Goal: Task Accomplishment & Management: Use online tool/utility

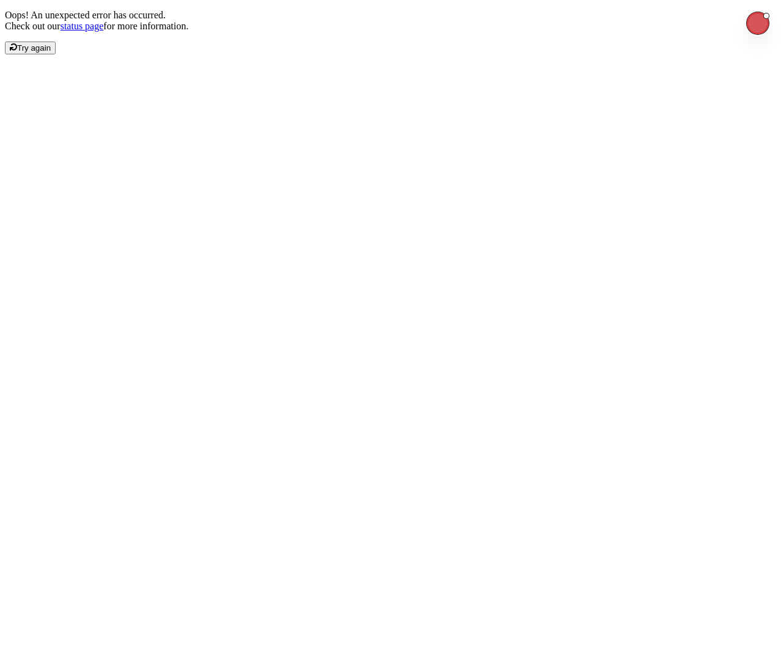
drag, startPoint x: 356, startPoint y: 341, endPoint x: 376, endPoint y: 346, distance: 20.3
click at [357, 54] on div "Oops! An unexpected error has occurred. Check out our status page for more info…" at bounding box center [390, 32] width 771 height 45
click at [51, 53] on span "Try again" at bounding box center [34, 47] width 34 height 9
click at [161, 54] on div "Oops! An unexpected error has occurred. Check out our status page for more info…" at bounding box center [390, 32] width 771 height 45
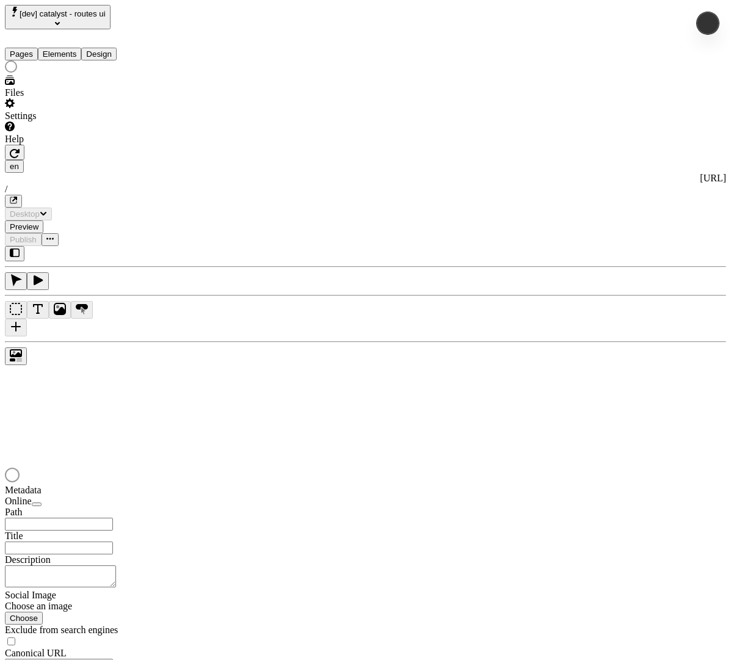
type input "/"
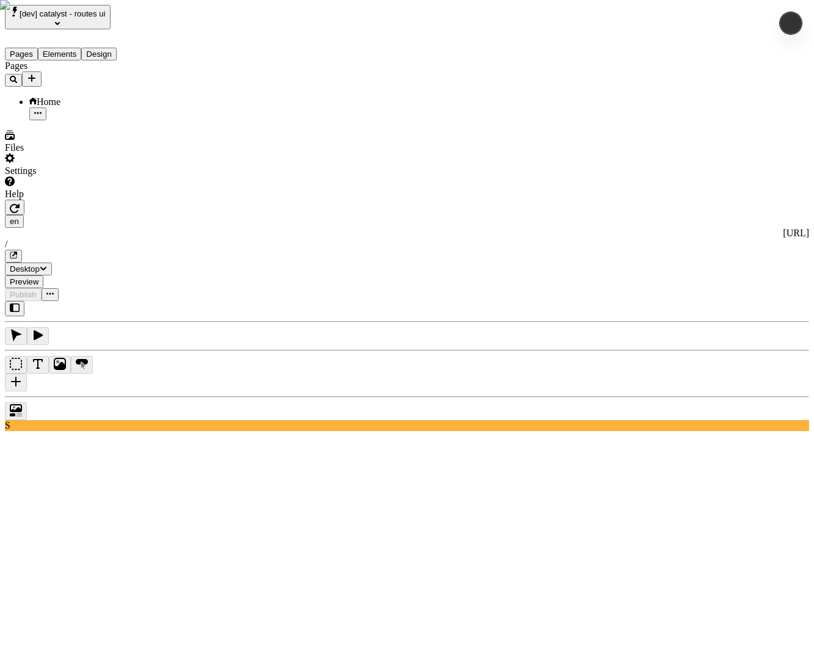
click at [37, 73] on icon "Add new" at bounding box center [32, 78] width 10 height 10
click at [204, 121] on span "Import Sitemap" at bounding box center [173, 126] width 61 height 10
click at [37, 73] on icon "Add new" at bounding box center [32, 78] width 10 height 10
click at [171, 122] on div "Import Sitemap" at bounding box center [181, 120] width 76 height 23
click at [37, 73] on icon "Add new" at bounding box center [32, 78] width 10 height 10
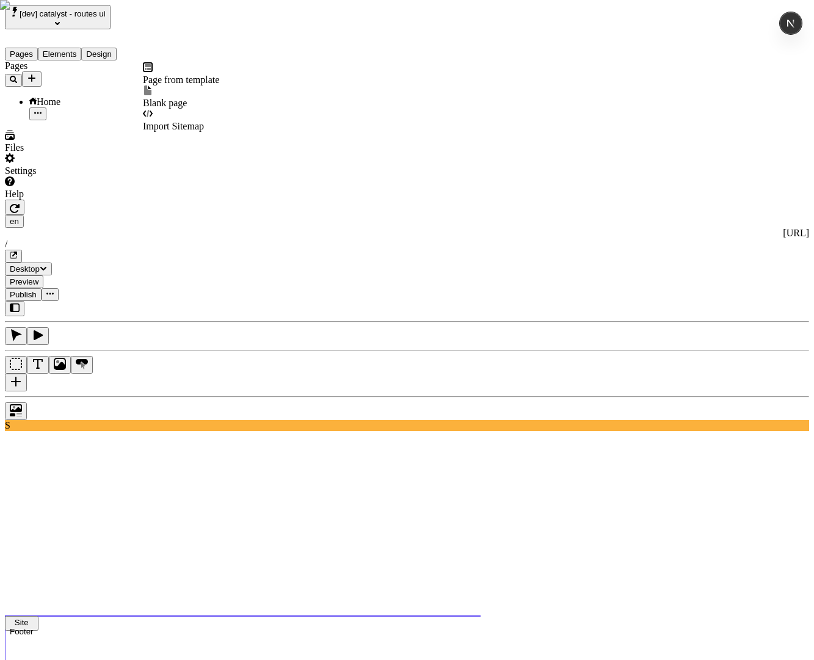
click at [197, 121] on span "Import Sitemap" at bounding box center [173, 126] width 61 height 10
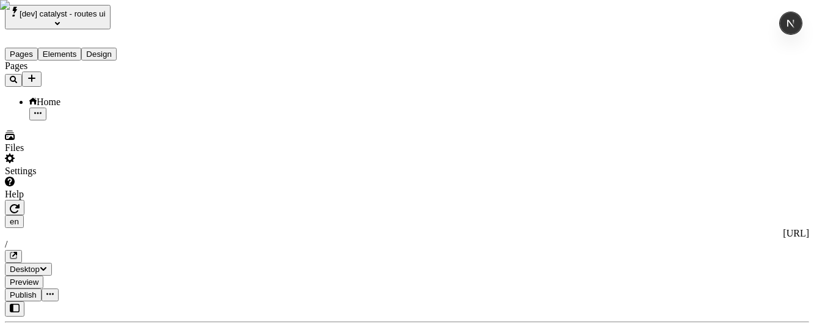
click at [37, 73] on icon "Add new" at bounding box center [32, 78] width 10 height 10
click at [166, 109] on div "Import Sitemap" at bounding box center [181, 120] width 76 height 23
click at [77, 120] on div "Pages Home" at bounding box center [78, 90] width 147 height 60
click at [84, 120] on div "Pages Home" at bounding box center [78, 90] width 147 height 60
click at [258, 228] on div "[URL]" at bounding box center [407, 233] width 804 height 11
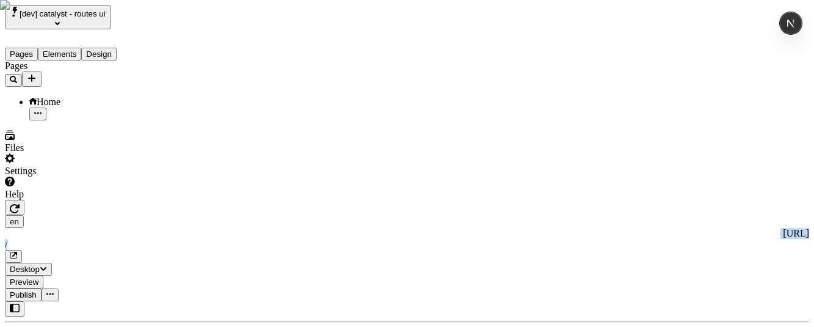
drag, startPoint x: 306, startPoint y: 15, endPoint x: 184, endPoint y: 15, distance: 121.5
click at [184, 200] on div "en http://localhost:3110 / Desktop Preview Publish" at bounding box center [407, 250] width 804 height 101
copy div "http://localhost:3110 /"
click at [37, 73] on icon "Add new" at bounding box center [32, 78] width 10 height 10
click at [196, 121] on div "Import Sitemap" at bounding box center [181, 120] width 76 height 23
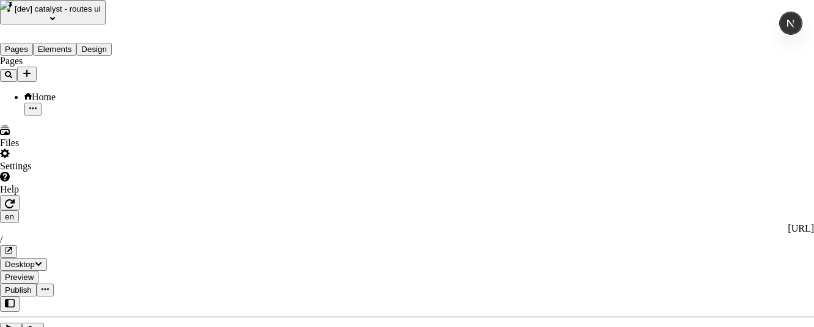
type input "https://store-chsmvjptt8-1760902.catalyst-sandbox-vercel.store/sitemap.xml"
paste input "[URL]"
type input "[URL]"
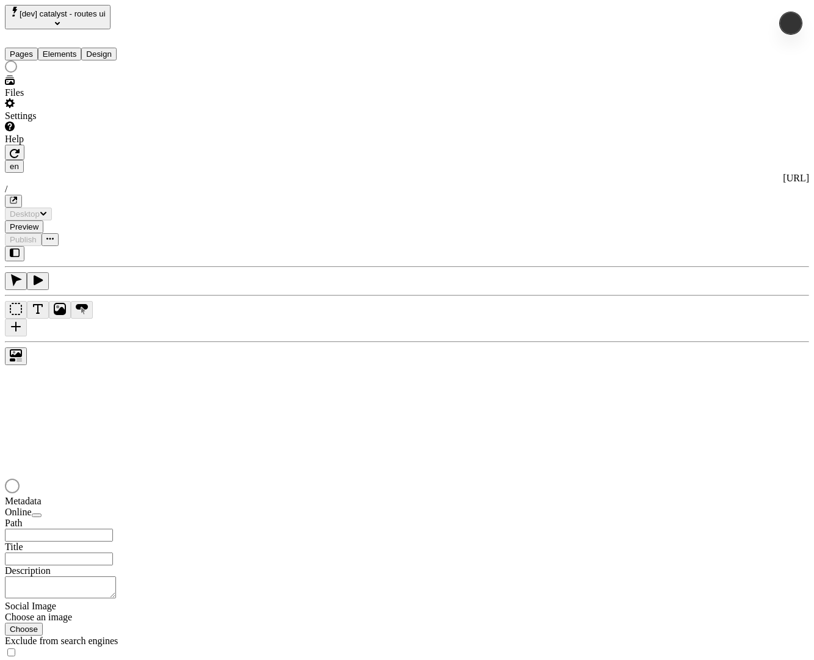
type input "/"
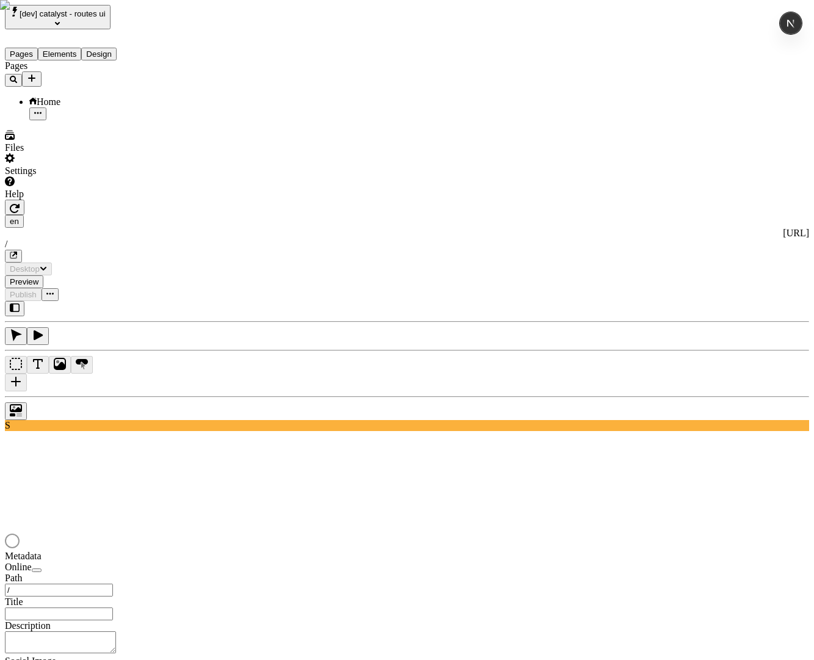
click at [37, 73] on icon "Add new" at bounding box center [32, 78] width 10 height 10
click at [171, 109] on div "Import Sitemap" at bounding box center [181, 120] width 76 height 23
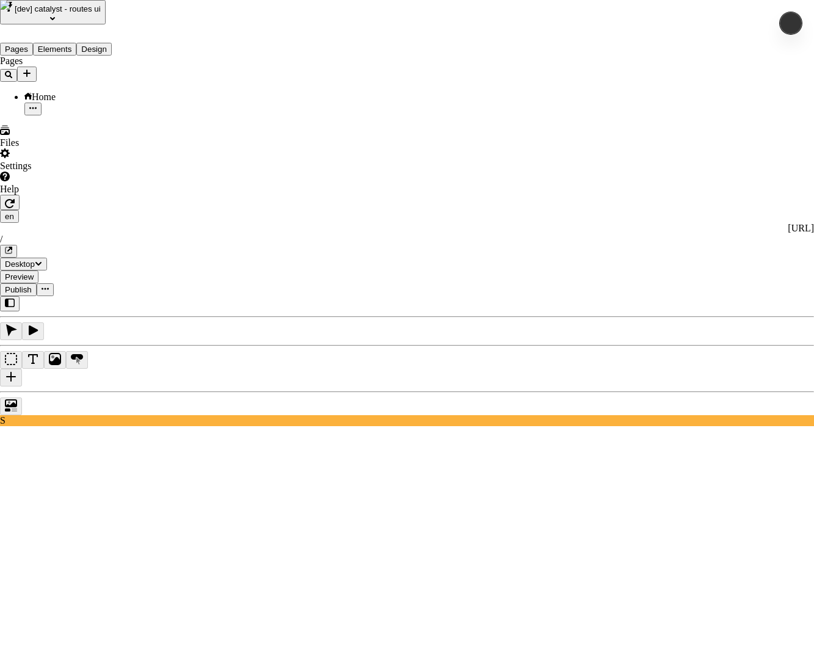
type input "http://localhost:3110/sitemap.xml"
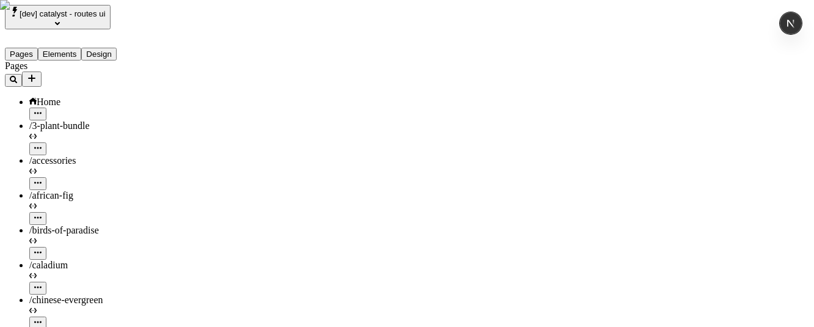
click at [37, 73] on icon "Add new" at bounding box center [32, 78] width 10 height 10
click at [203, 121] on span "Import Sitemap" at bounding box center [173, 126] width 61 height 10
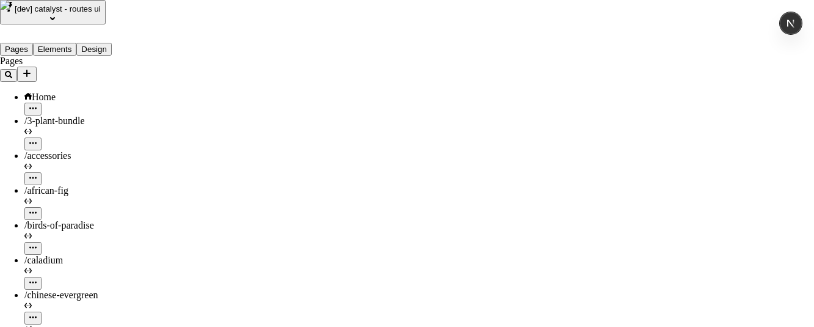
type input "[URL]"
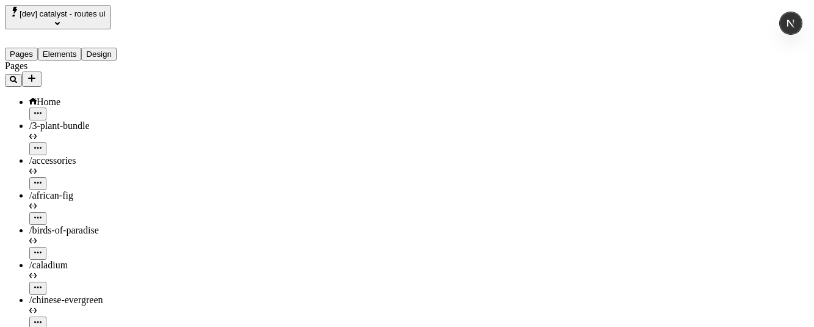
click at [37, 73] on icon "Add new" at bounding box center [32, 78] width 10 height 10
click at [189, 121] on span "Import Sitemap" at bounding box center [173, 126] width 61 height 10
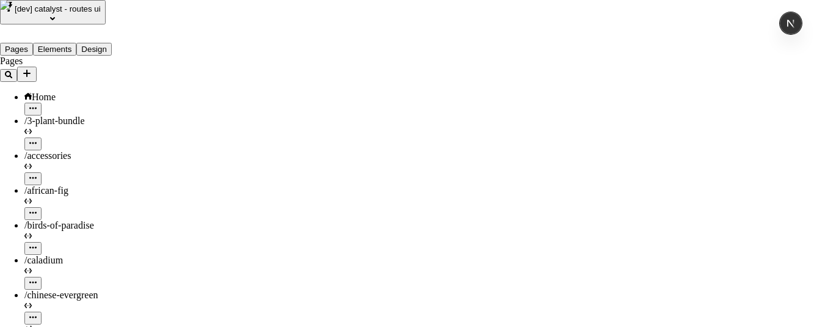
paste input "[URL]"
type input "[URL]"
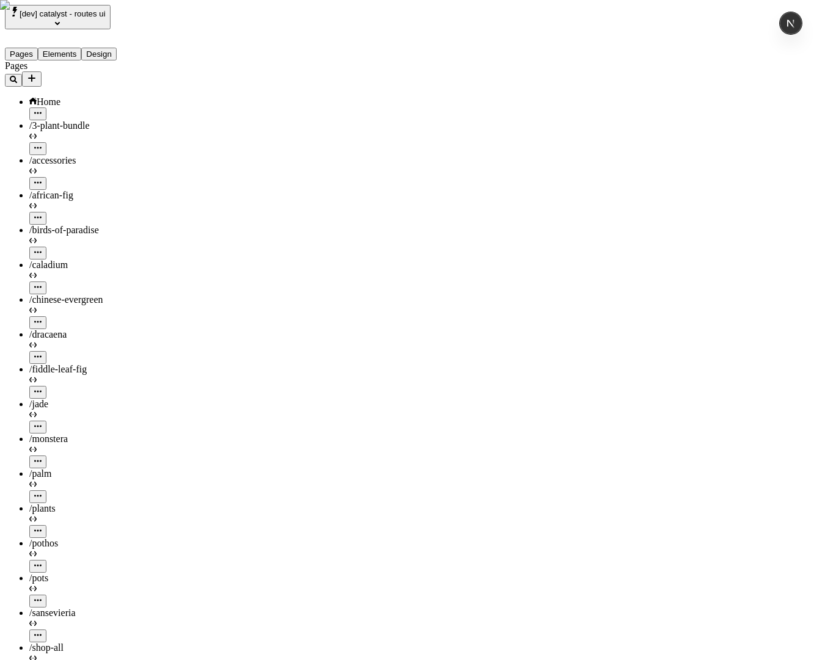
click at [62, 260] on div "/caladium" at bounding box center [90, 277] width 122 height 35
click at [94, 260] on div "/caladium" at bounding box center [90, 265] width 122 height 11
click at [92, 225] on div "/birds-of-paradise" at bounding box center [90, 230] width 122 height 11
click at [75, 260] on div "/caladium" at bounding box center [90, 265] width 122 height 11
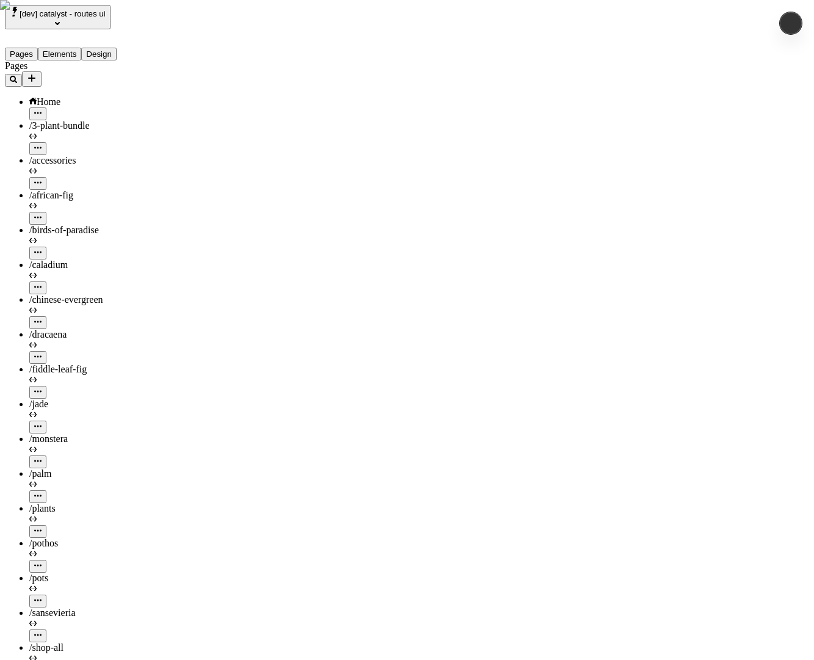
click at [75, 294] on span "/chinese-evergreen" at bounding box center [66, 299] width 74 height 10
type input "/"
click at [92, 294] on span "/chinese-evergreen" at bounding box center [66, 299] width 74 height 10
click at [42, 318] on icon "button" at bounding box center [37, 321] width 7 height 7
click at [165, 209] on span "View page" at bounding box center [158, 211] width 42 height 10
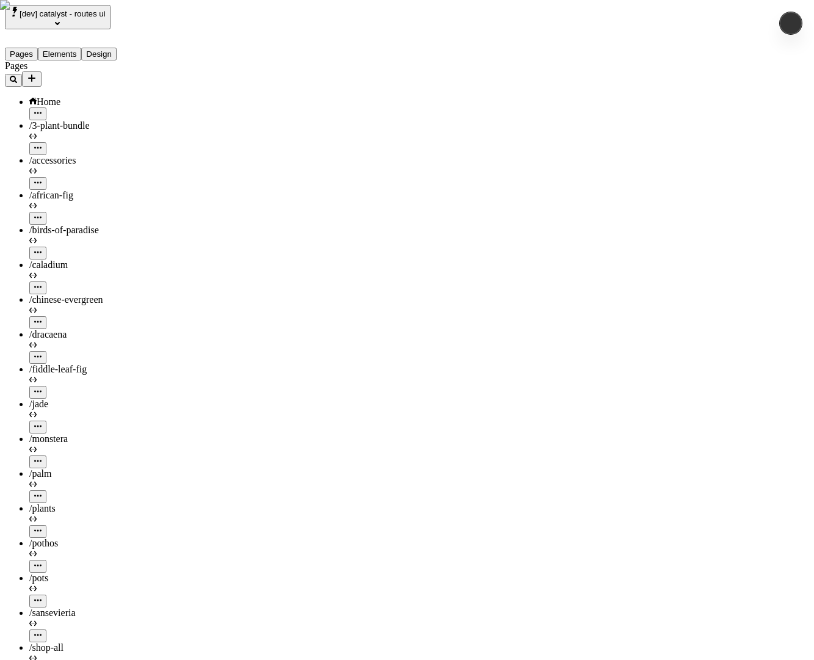
click at [40, 468] on div "/palm" at bounding box center [90, 485] width 122 height 35
click at [57, 503] on div "/plants" at bounding box center [90, 520] width 122 height 35
click at [68, 503] on div "/plants" at bounding box center [90, 520] width 122 height 35
click at [72, 468] on div "/palm" at bounding box center [90, 473] width 122 height 11
click at [73, 643] on div "/shop-all" at bounding box center [90, 648] width 122 height 11
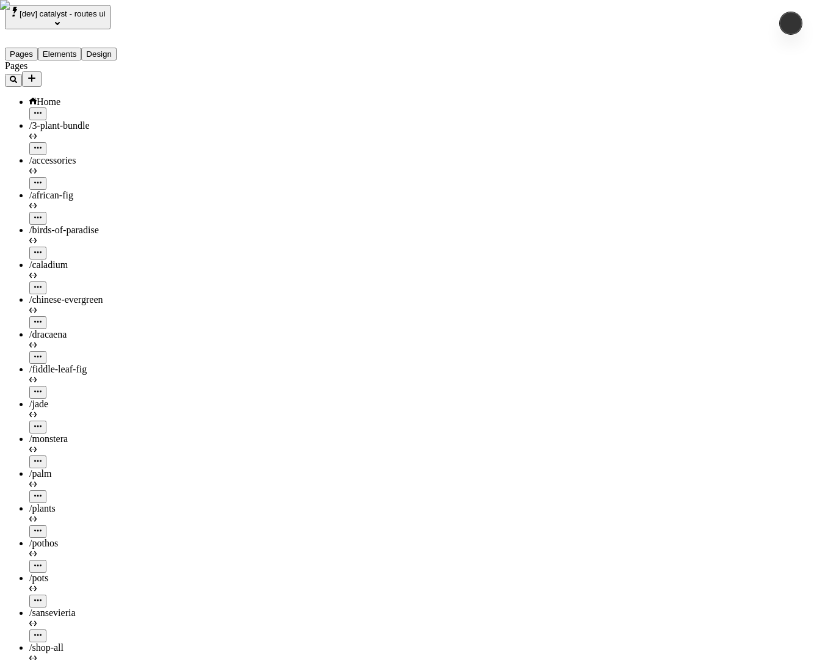
click at [83, 434] on div "/monstera" at bounding box center [90, 451] width 122 height 35
click at [88, 364] on div "/fiddle-leaf-fig" at bounding box center [90, 369] width 122 height 11
click at [114, 225] on div "/birds-of-paradise" at bounding box center [90, 242] width 122 height 35
click at [85, 503] on div "/plants" at bounding box center [90, 508] width 122 height 11
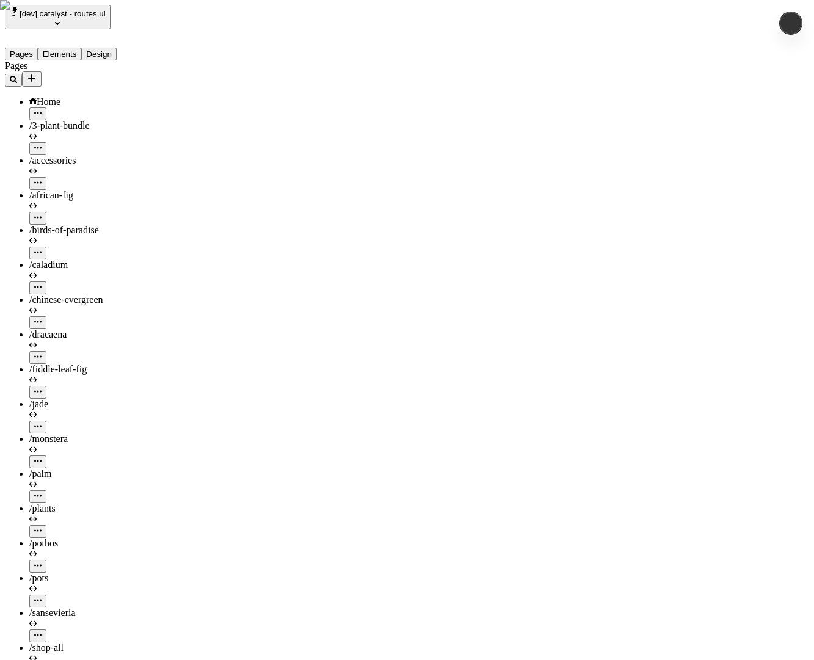
click at [64, 468] on div "/palm" at bounding box center [90, 485] width 122 height 35
click at [59, 294] on span "/chinese-evergreen" at bounding box center [66, 299] width 74 height 10
click at [59, 573] on div "/pots" at bounding box center [90, 590] width 122 height 35
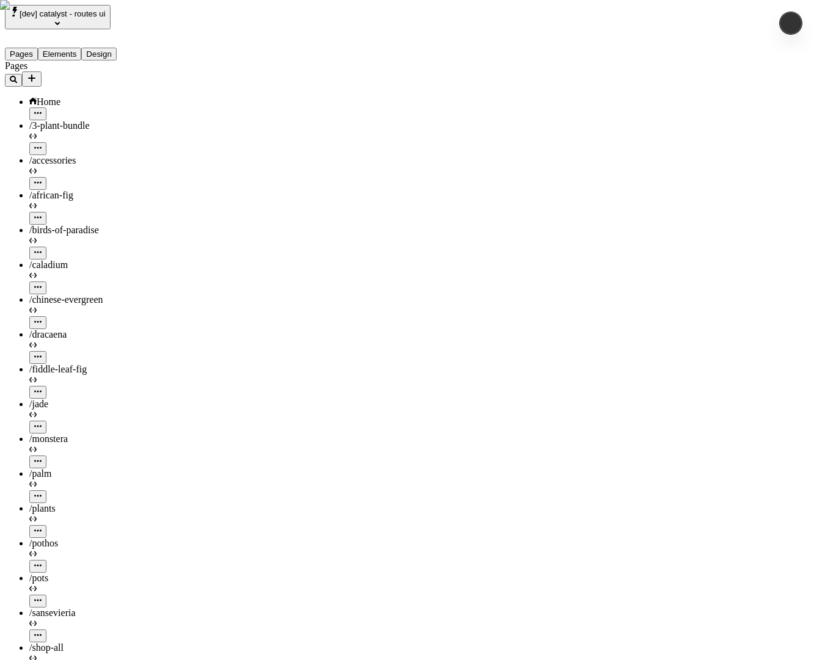
click at [82, 468] on div "/palm" at bounding box center [90, 473] width 122 height 11
click at [107, 329] on div "/dracaena" at bounding box center [90, 346] width 122 height 35
click at [87, 538] on div "/pothos" at bounding box center [90, 555] width 122 height 35
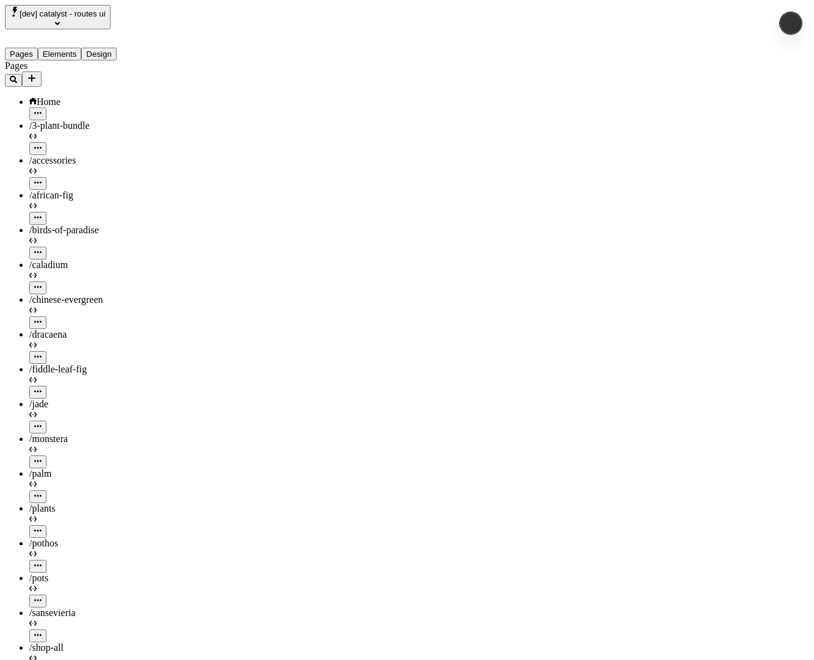
click at [93, 503] on div "/plants" at bounding box center [90, 520] width 122 height 35
click at [96, 329] on div "/dracaena" at bounding box center [90, 334] width 122 height 11
click at [95, 225] on div "/birds-of-paradise" at bounding box center [90, 230] width 122 height 11
drag, startPoint x: 93, startPoint y: 143, endPoint x: 91, endPoint y: 131, distance: 11.9
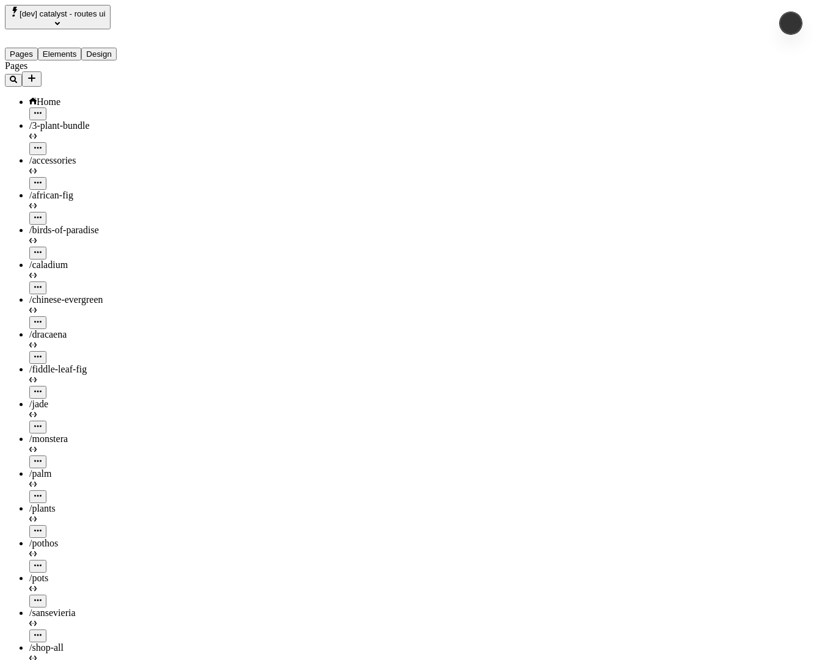
click at [90, 260] on div "/caladium" at bounding box center [90, 277] width 122 height 35
click at [60, 399] on div "/jade" at bounding box center [90, 404] width 122 height 11
click at [43, 225] on span "/birds-of-paradise" at bounding box center [64, 230] width 70 height 10
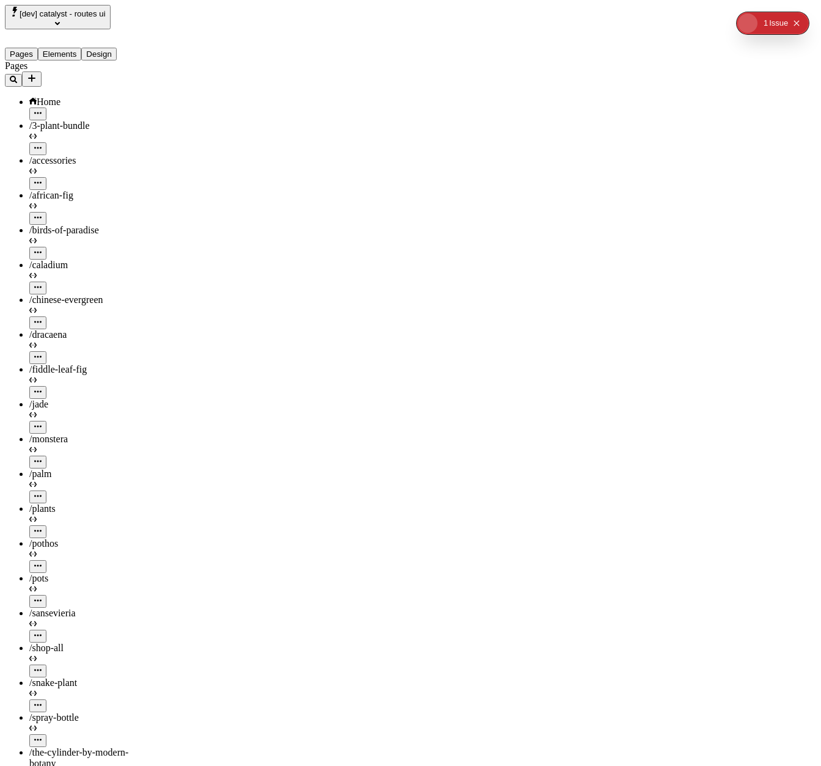
type input "/"
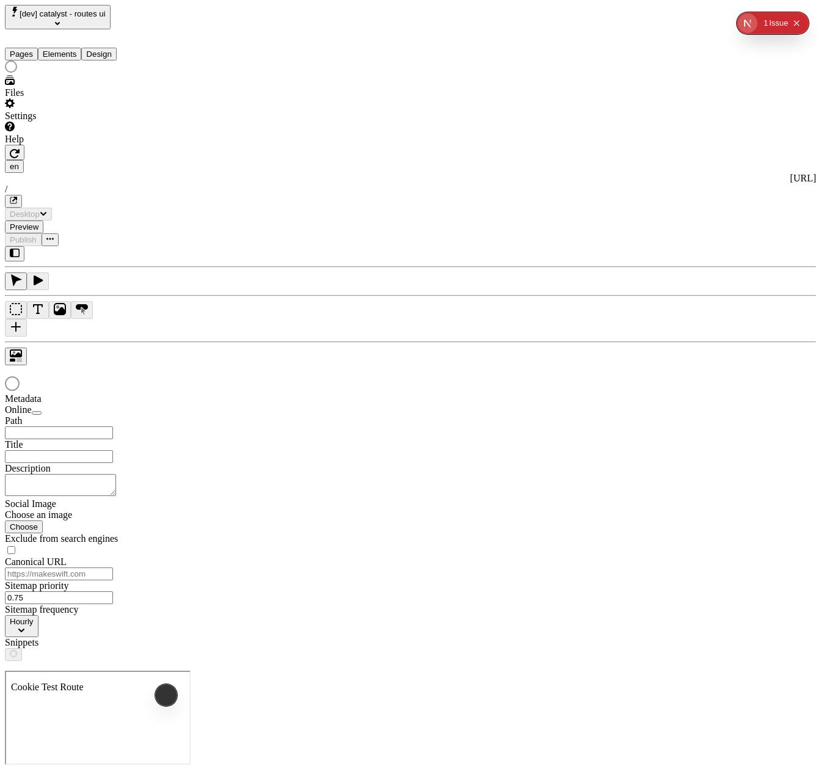
type input "/"
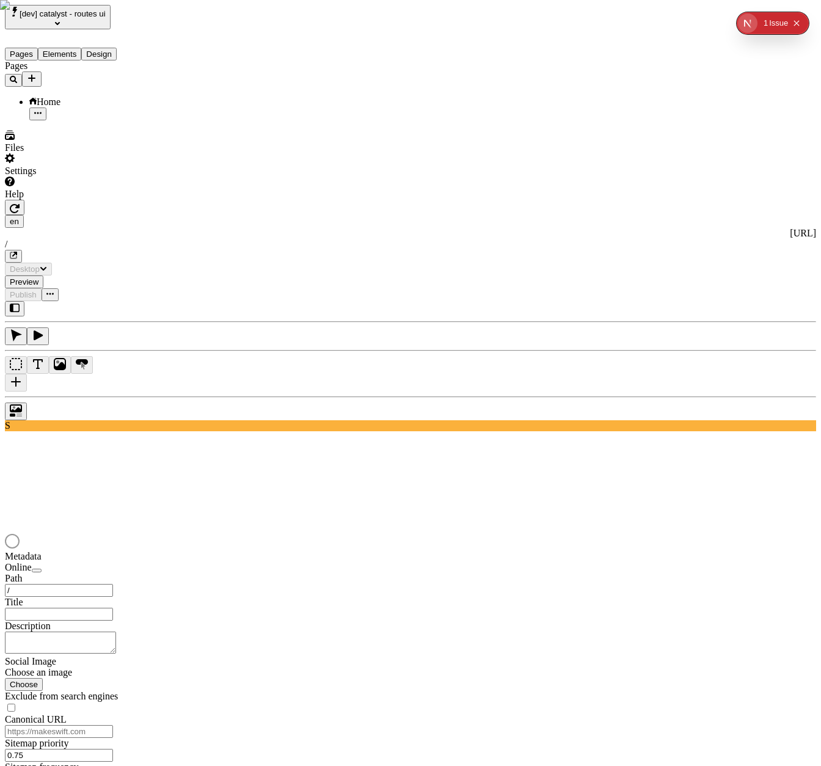
click at [341, 534] on div at bounding box center [410, 542] width 811 height 17
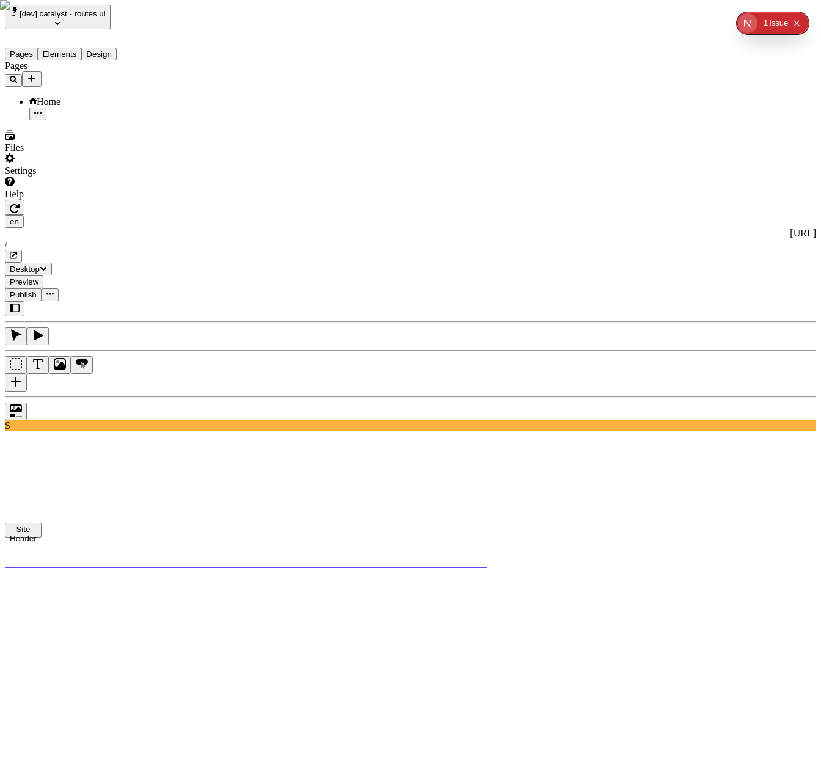
click at [798, 24] on icon "Collapse issues badge" at bounding box center [796, 23] width 7 height 7
click at [798, 24] on div "0 1 Issue" at bounding box center [773, 23] width 72 height 22
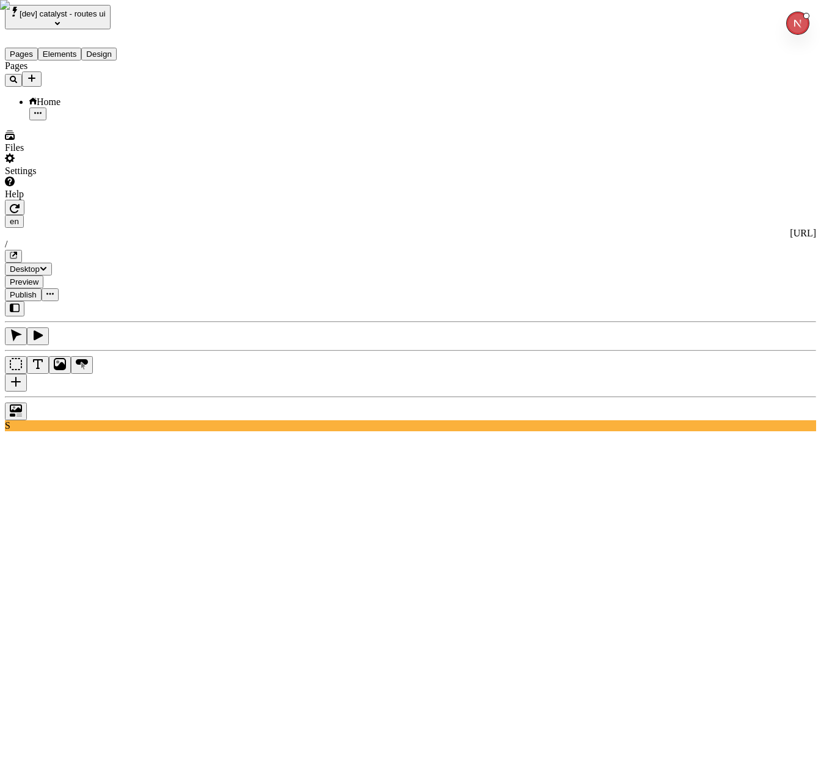
click at [86, 120] on div "Pages Home" at bounding box center [78, 90] width 147 height 60
click at [35, 75] on icon "Add new" at bounding box center [31, 78] width 7 height 7
click at [204, 121] on span "Import Sitemap" at bounding box center [173, 126] width 61 height 10
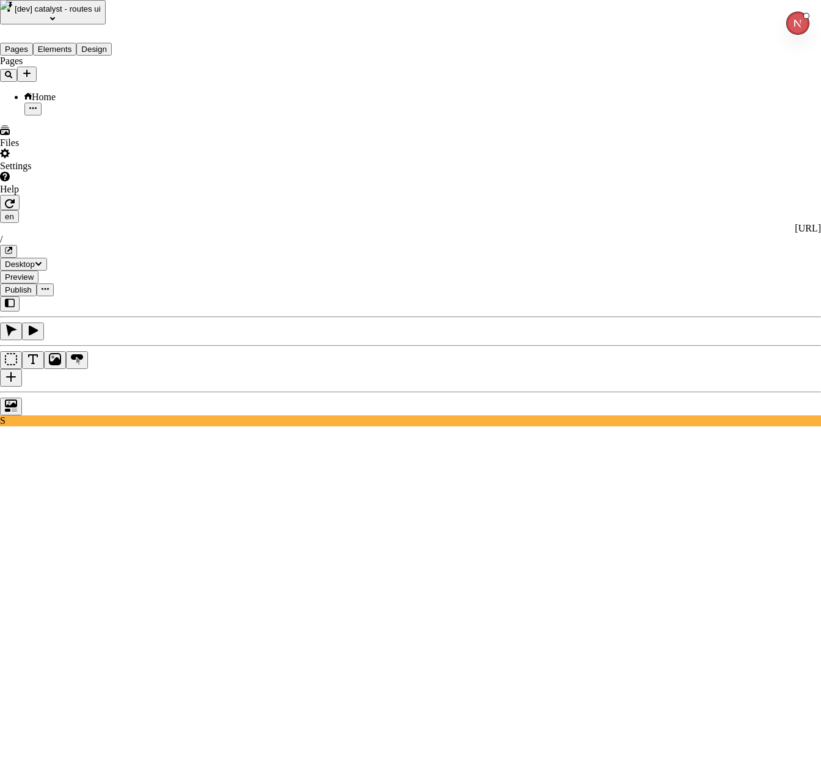
type input "[URL]"
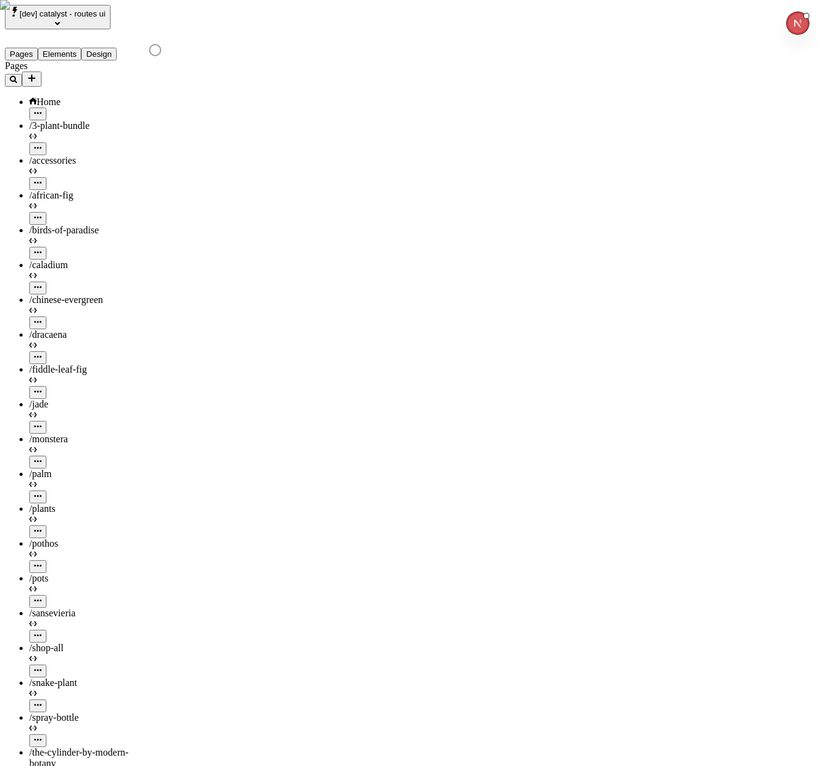
click at [37, 74] on icon "Add new" at bounding box center [32, 78] width 10 height 10
click at [170, 121] on span "Import Sitemap" at bounding box center [173, 126] width 61 height 10
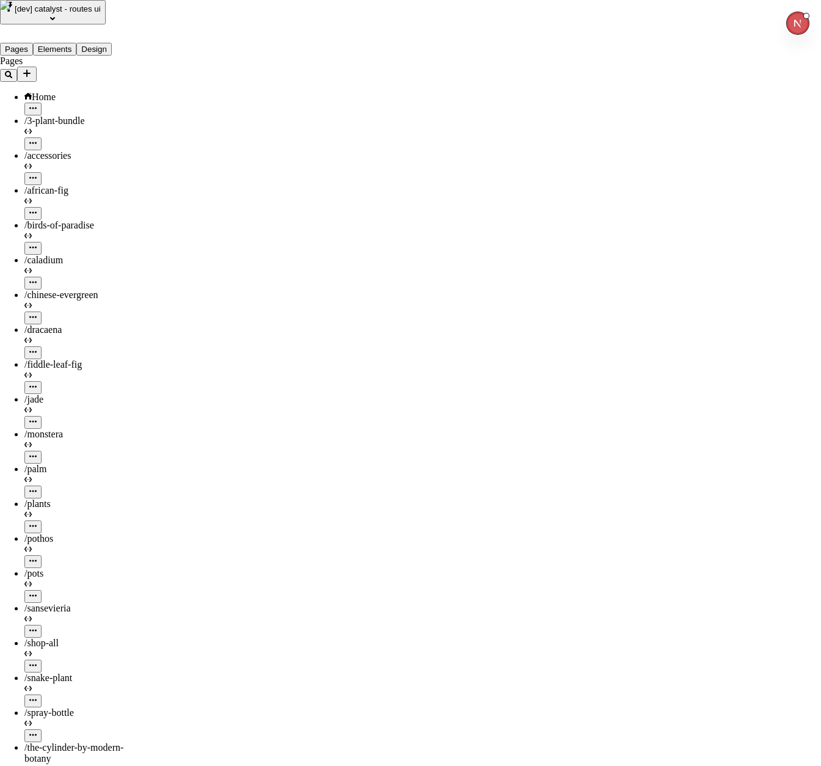
type input "[URL]"
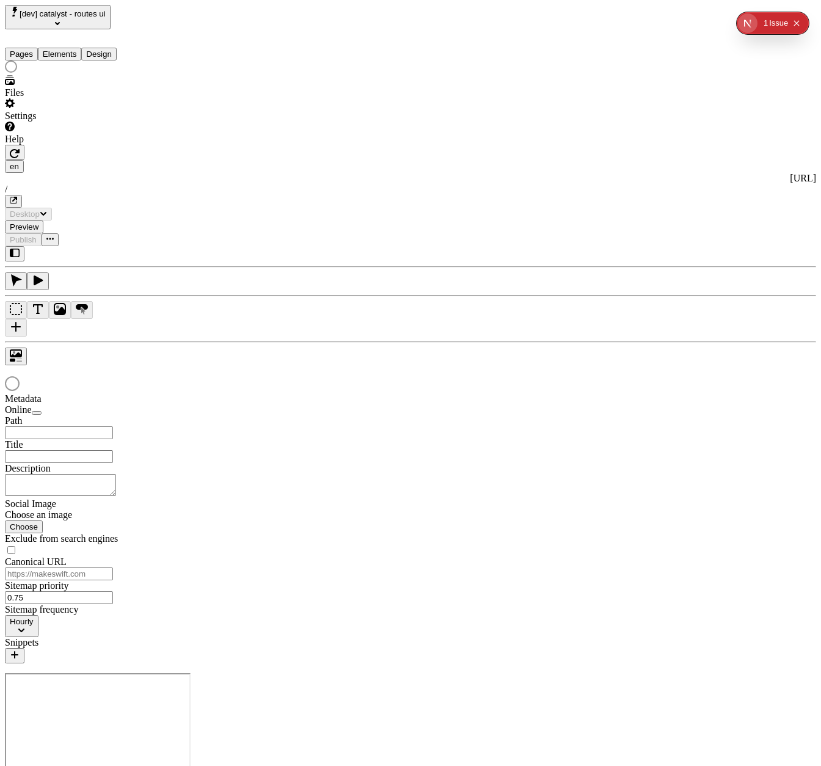
click at [90, 122] on div "Settings" at bounding box center [78, 109] width 147 height 23
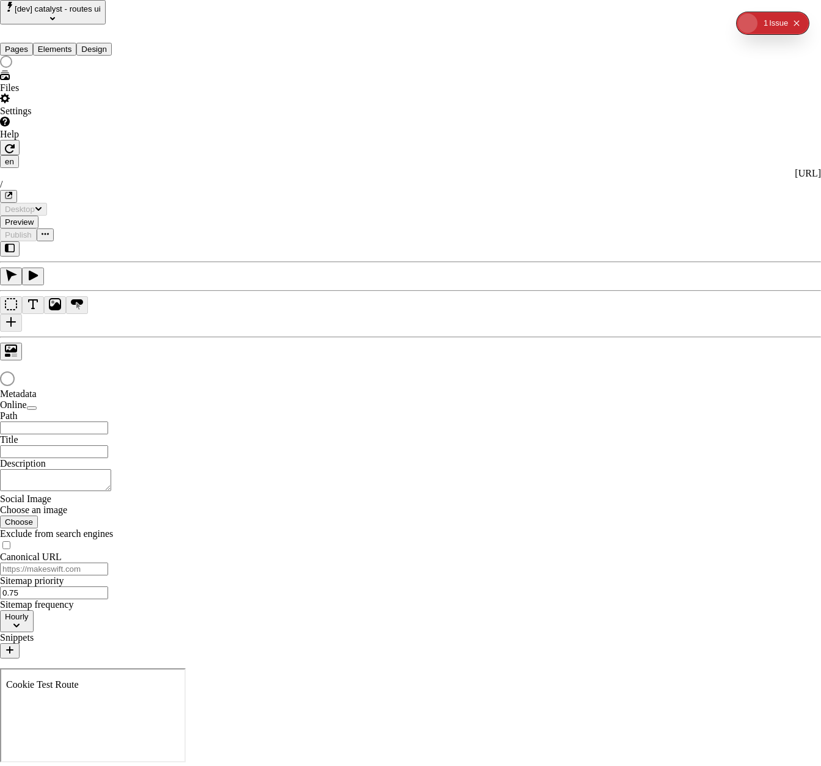
type input "/"
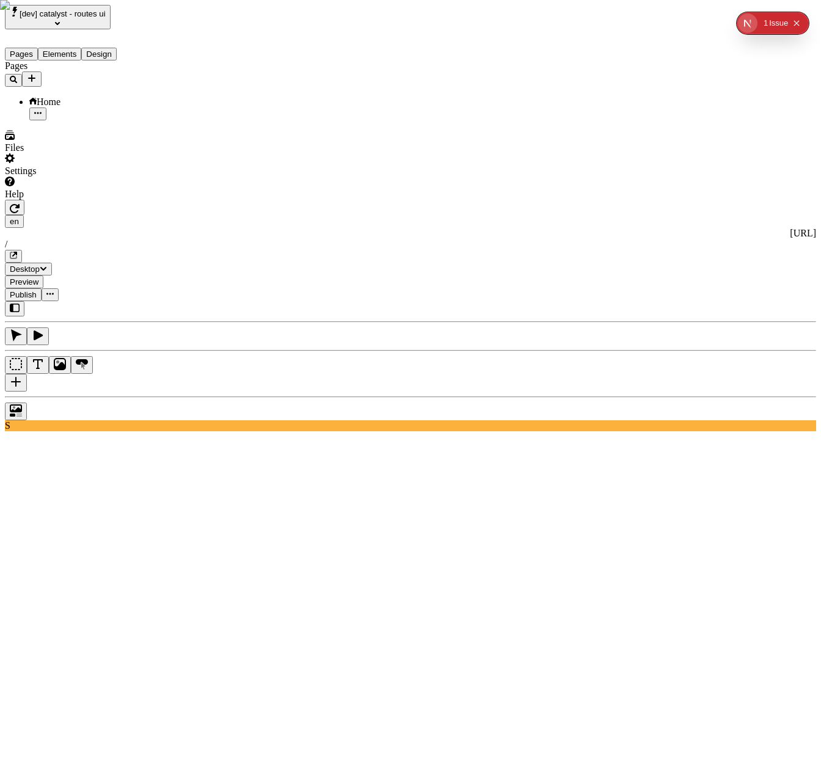
click at [65, 177] on div "Settings" at bounding box center [78, 164] width 147 height 23
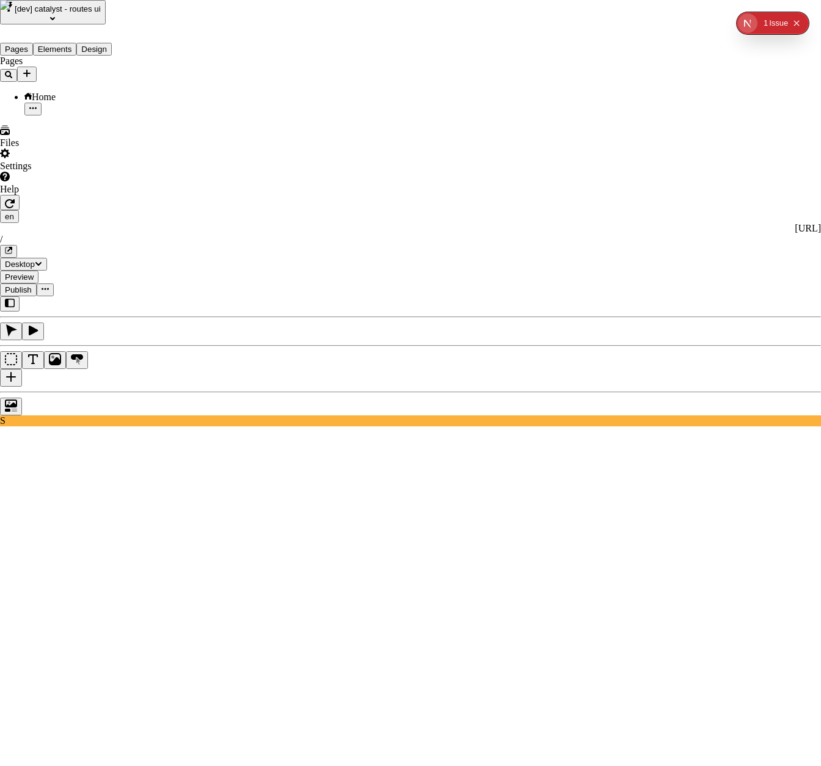
click at [304, 249] on span "Import Sitemap" at bounding box center [285, 254] width 61 height 10
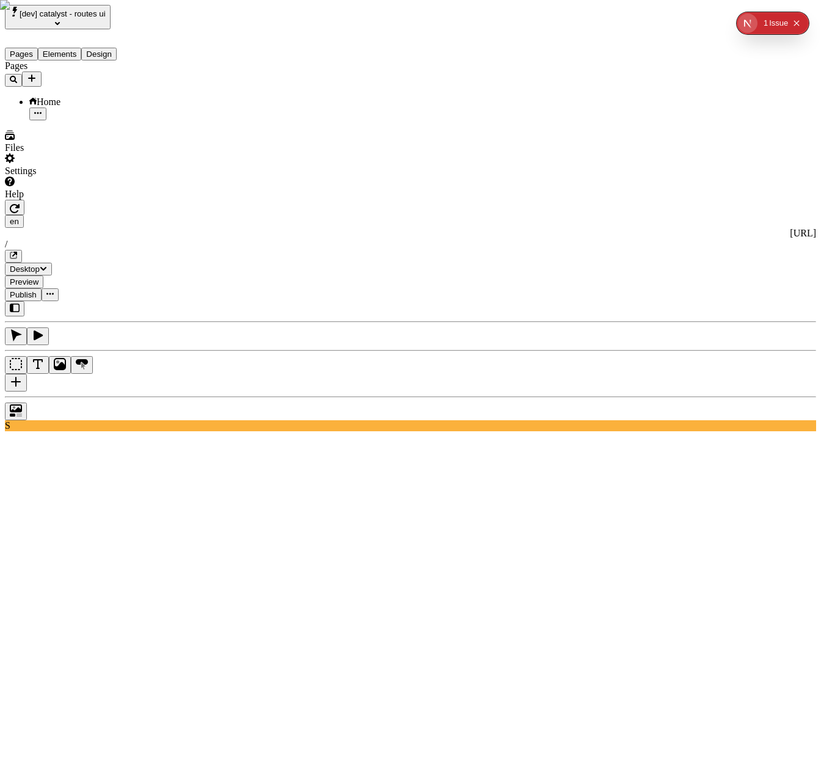
click at [37, 73] on icon "Add new" at bounding box center [32, 78] width 10 height 10
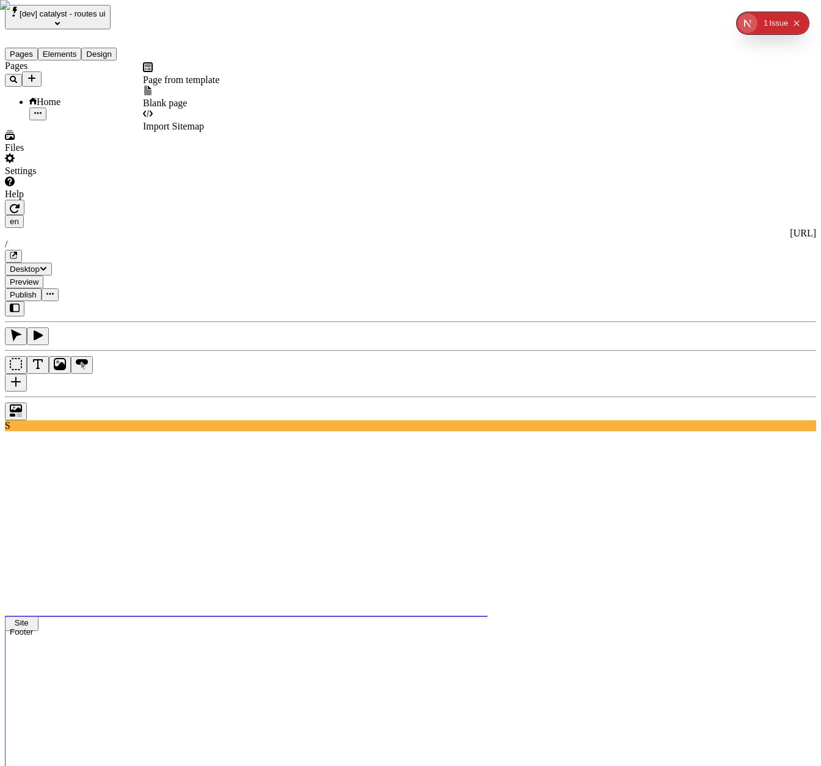
click at [194, 118] on div "Import Sitemap" at bounding box center [181, 120] width 76 height 23
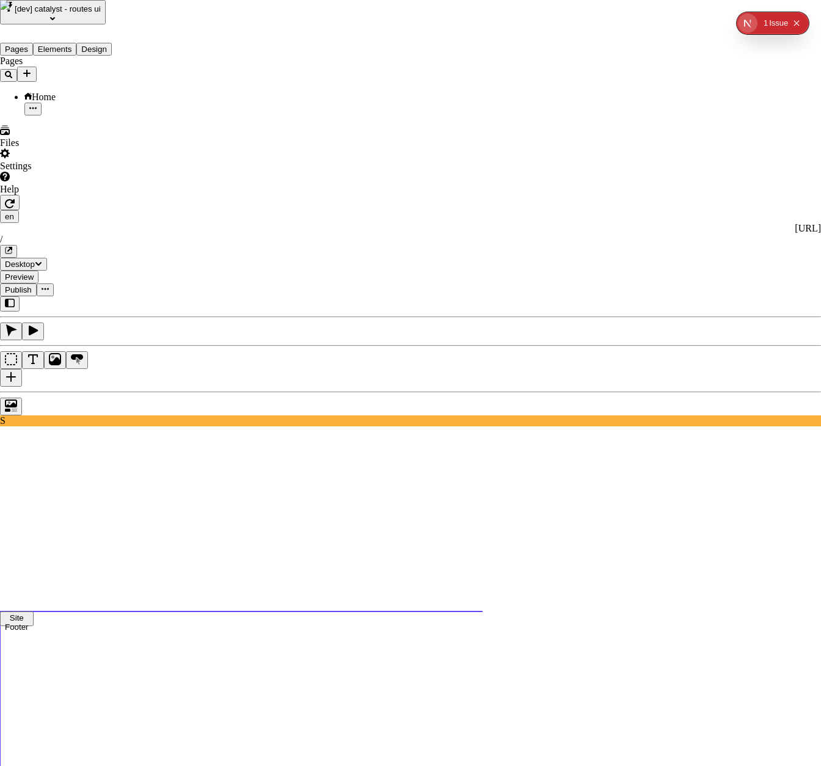
type input "[URL]"
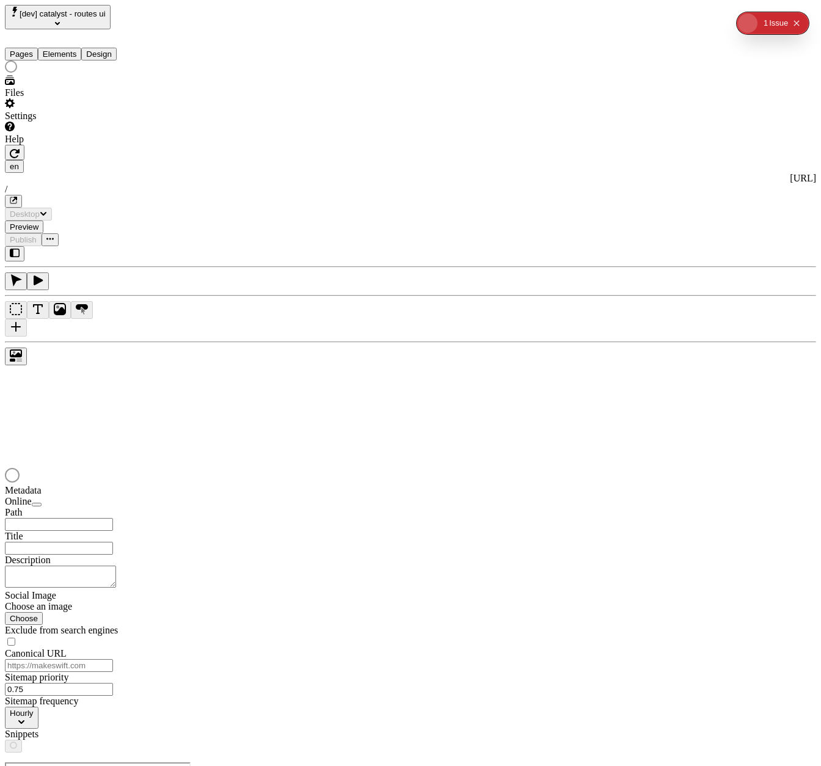
click at [56, 122] on div "Settings" at bounding box center [78, 109] width 147 height 23
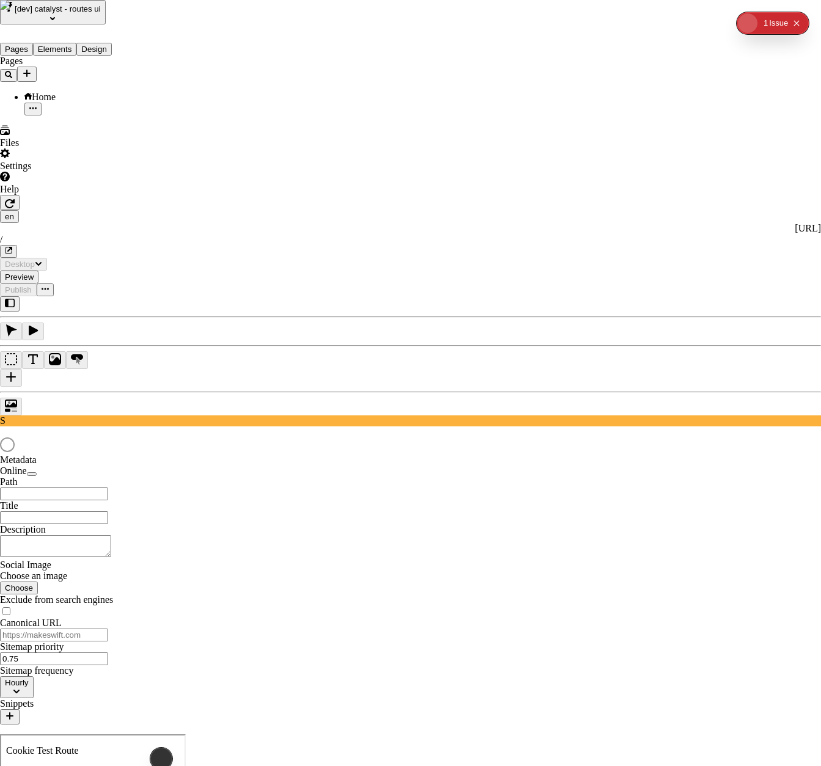
type input "/"
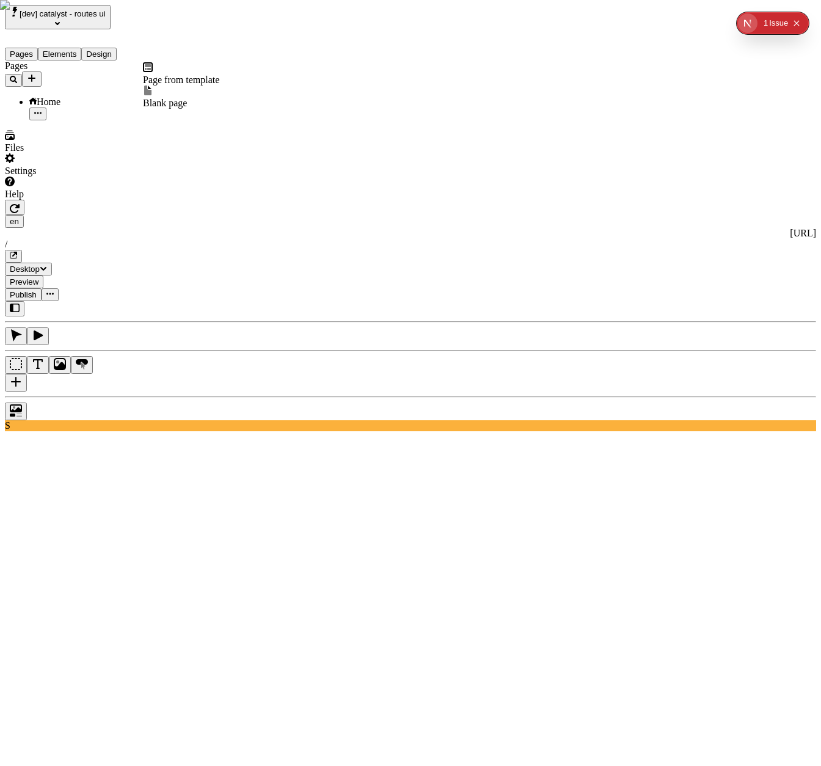
click at [35, 75] on icon "Add new" at bounding box center [31, 78] width 7 height 7
click at [112, 120] on div "Pages Home" at bounding box center [78, 90] width 147 height 60
click at [5, 22] on div "[dev] catalyst - routes ui" at bounding box center [78, 17] width 147 height 24
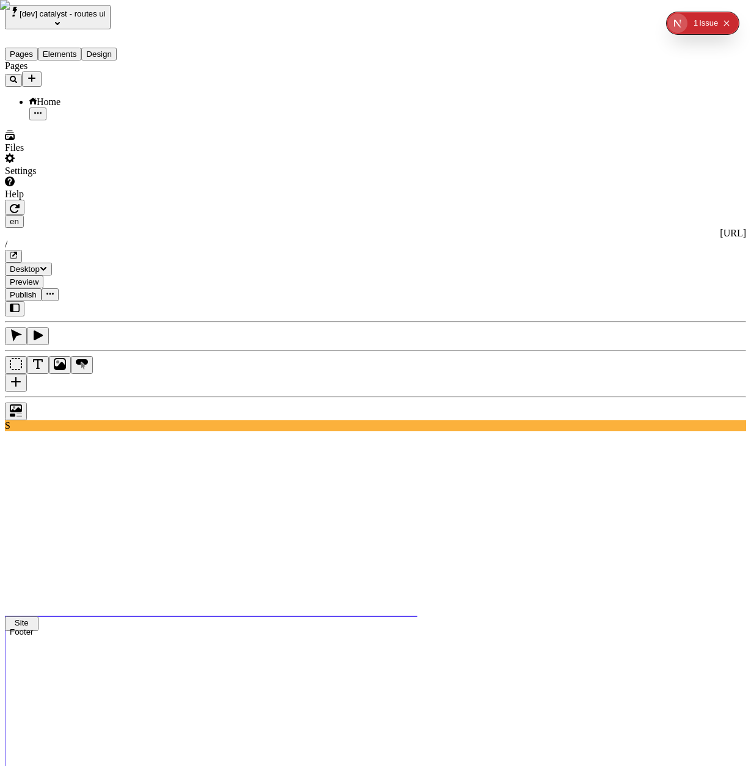
click at [73, 177] on div "Settings" at bounding box center [78, 164] width 147 height 23
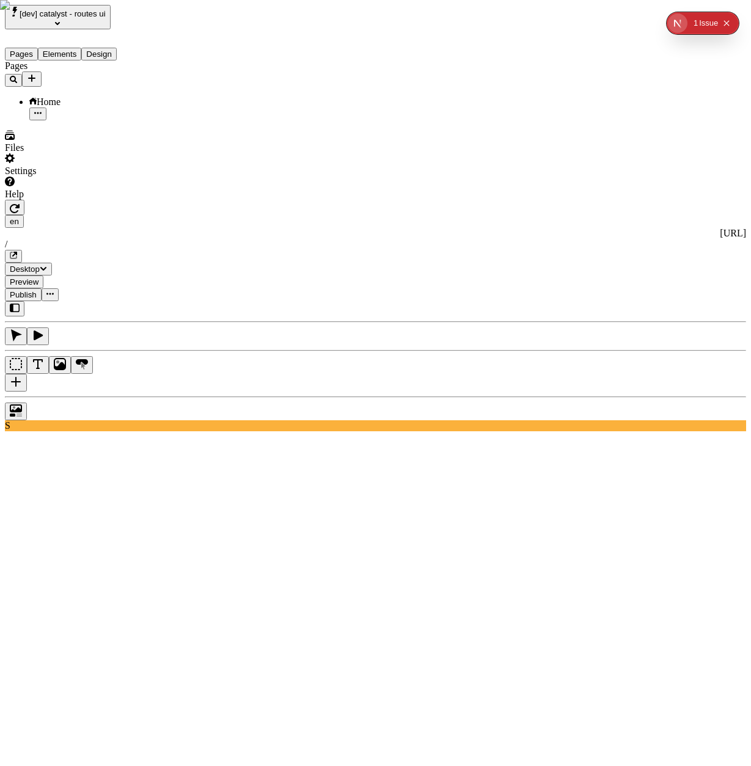
click at [49, 120] on div "Pages Home" at bounding box center [78, 90] width 147 height 60
click at [95, 120] on div "Pages Home" at bounding box center [78, 90] width 147 height 60
click at [153, 420] on div at bounding box center [375, 408] width 741 height 24
click at [133, 120] on div "Pages Home" at bounding box center [78, 90] width 147 height 60
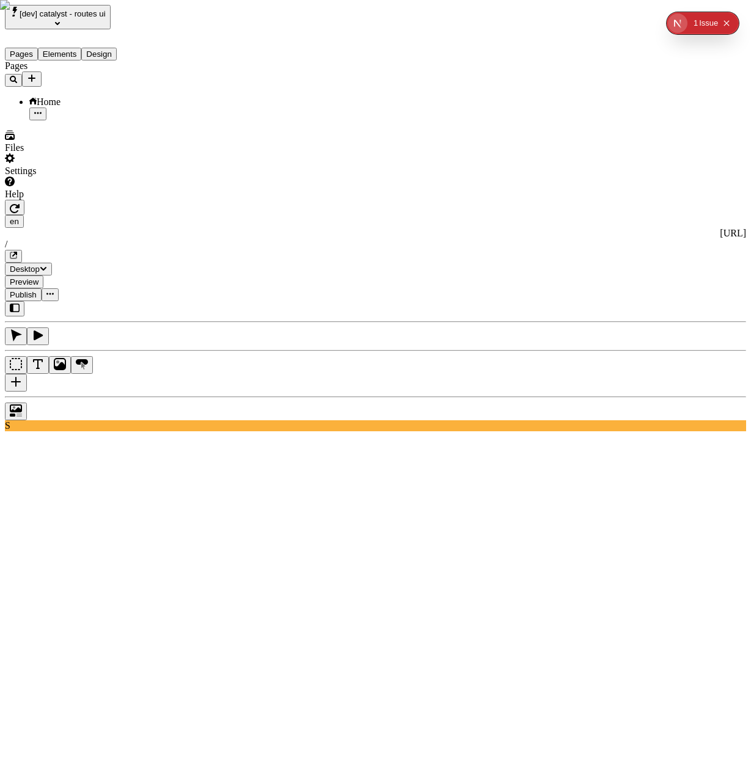
click at [81, 177] on div "Settings" at bounding box center [78, 164] width 147 height 23
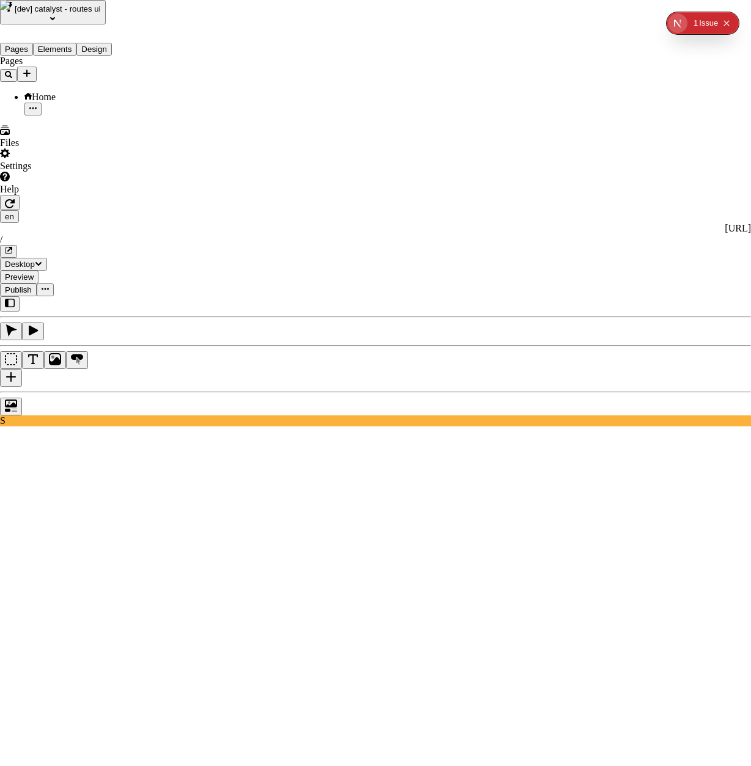
click at [281, 253] on span "Import Sitemap" at bounding box center [250, 254] width 61 height 10
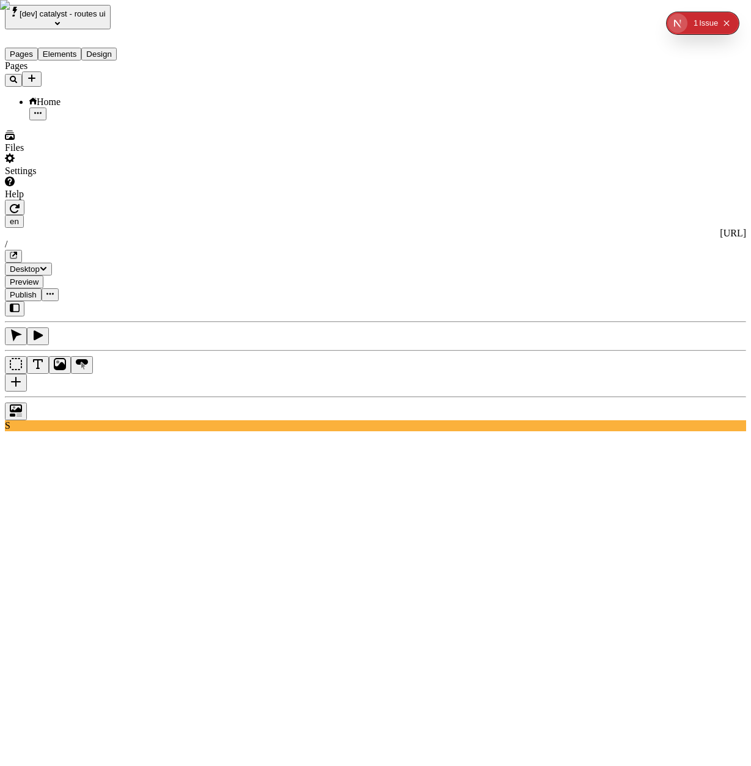
click at [35, 75] on icon "Add new" at bounding box center [31, 78] width 7 height 7
click at [194, 121] on span "Import Sitemap" at bounding box center [173, 126] width 61 height 10
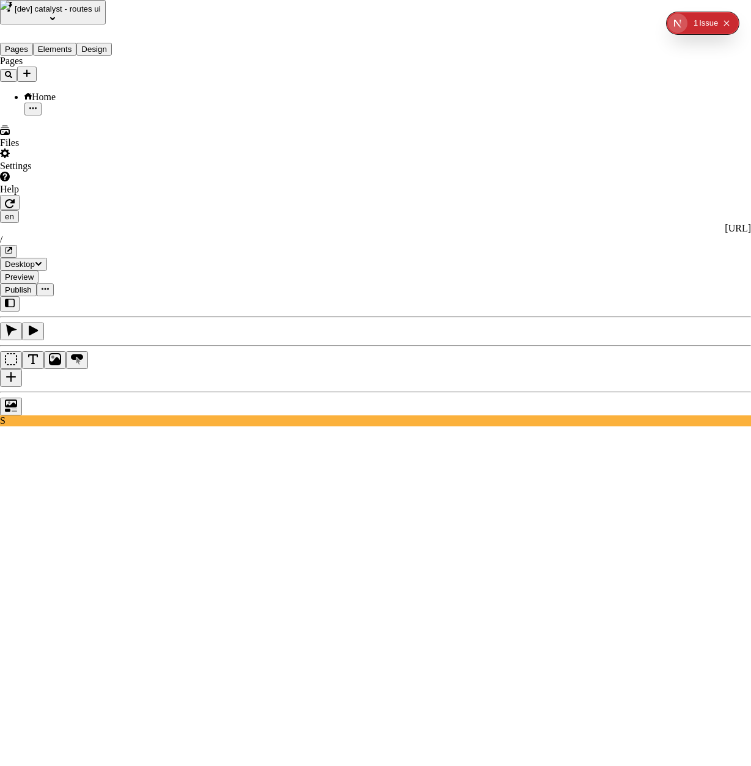
paste input "[URL]"
type input "[URL]"
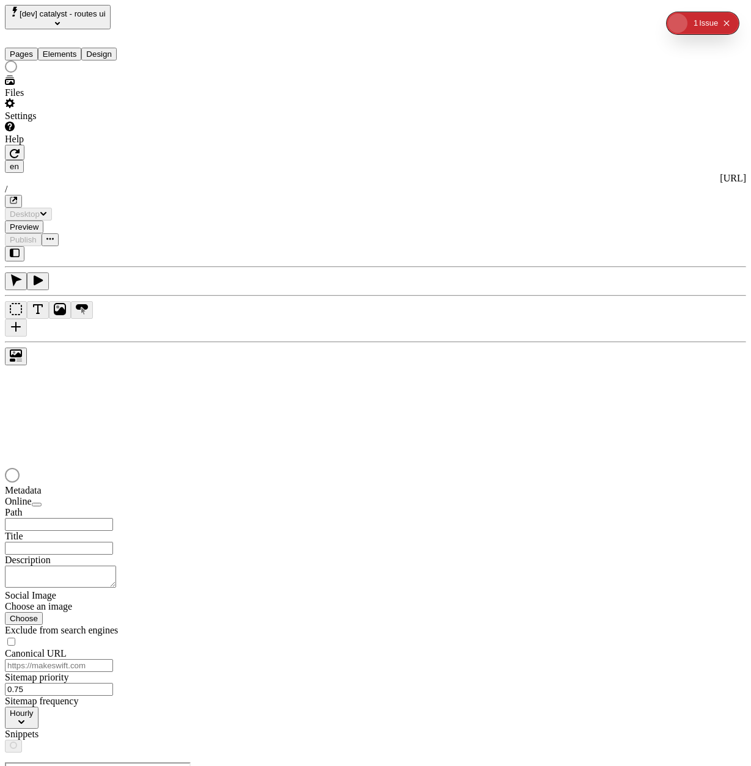
type input "/"
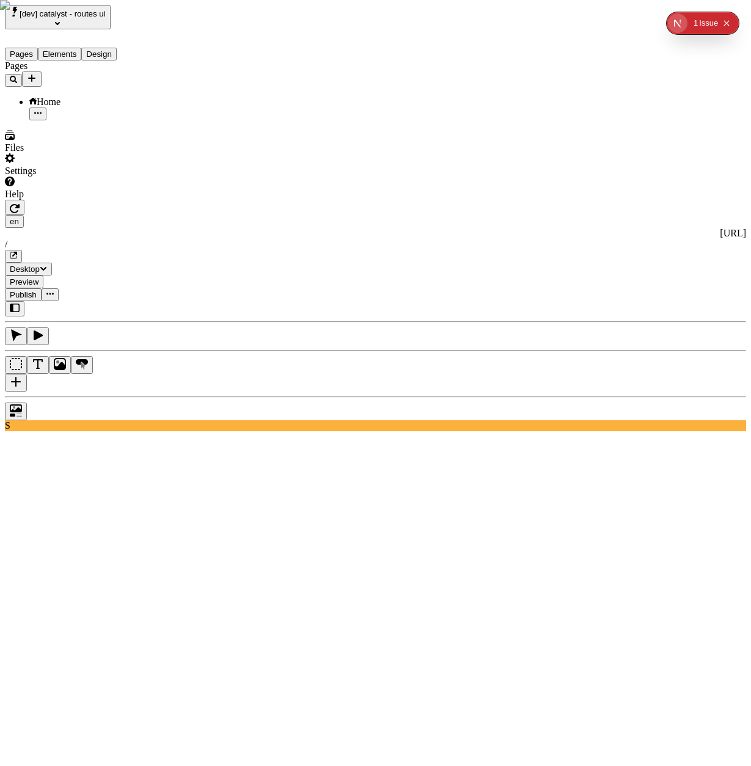
click at [86, 177] on div "Settings" at bounding box center [78, 164] width 147 height 23
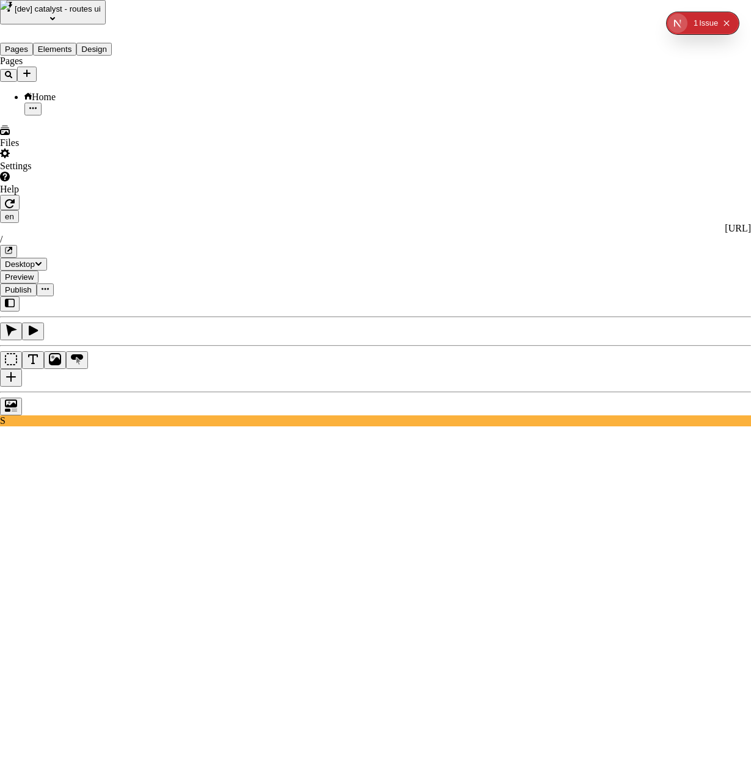
click at [281, 249] on span "Sitemap Import" at bounding box center [250, 254] width 61 height 10
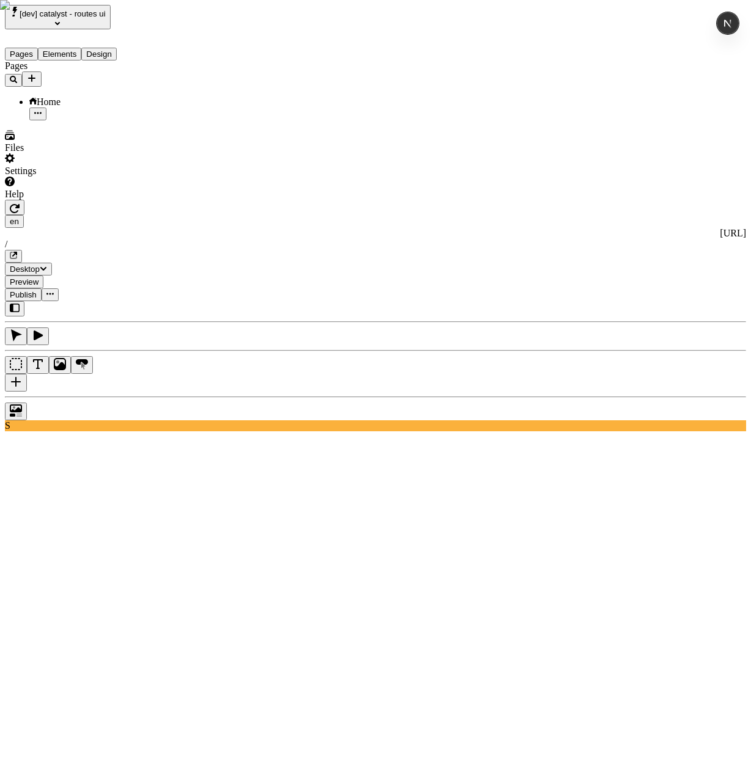
click at [132, 77] on div "Pages" at bounding box center [78, 73] width 147 height 26
click at [37, 73] on icon "Add new" at bounding box center [32, 78] width 10 height 10
click at [107, 120] on div "Pages Home" at bounding box center [78, 90] width 147 height 60
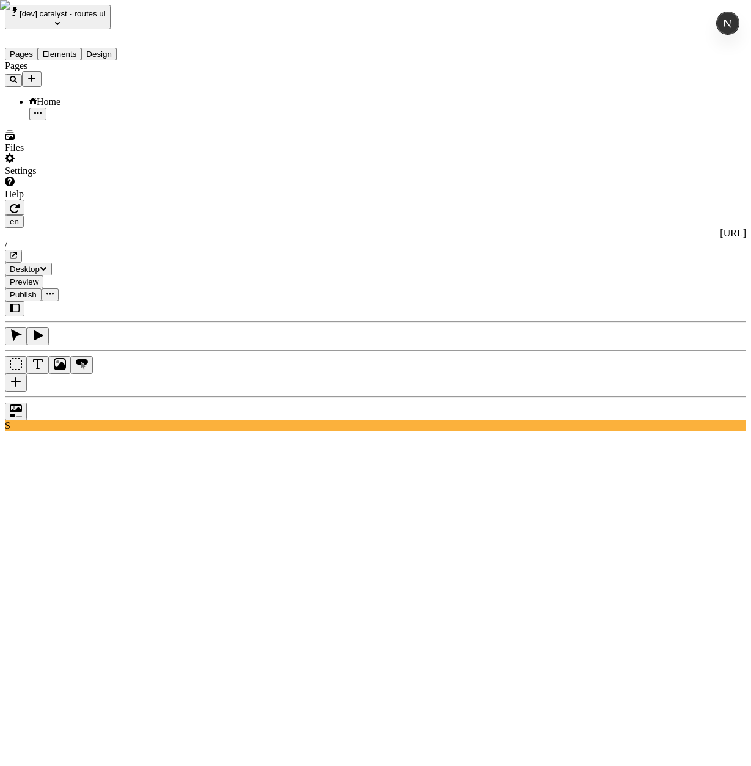
click at [80, 177] on div "Settings" at bounding box center [78, 164] width 147 height 23
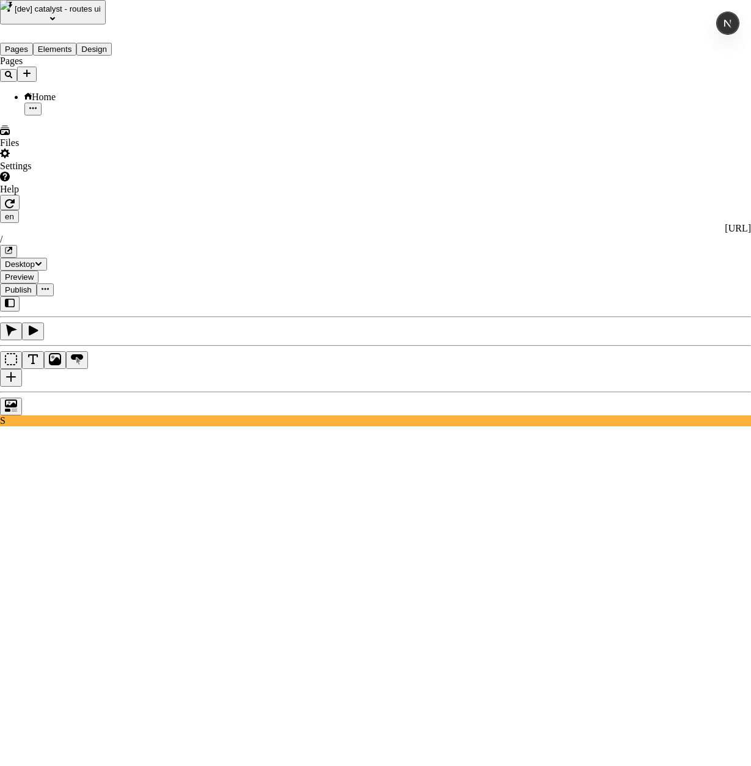
click at [281, 253] on span "Sitemap Import" at bounding box center [250, 254] width 61 height 10
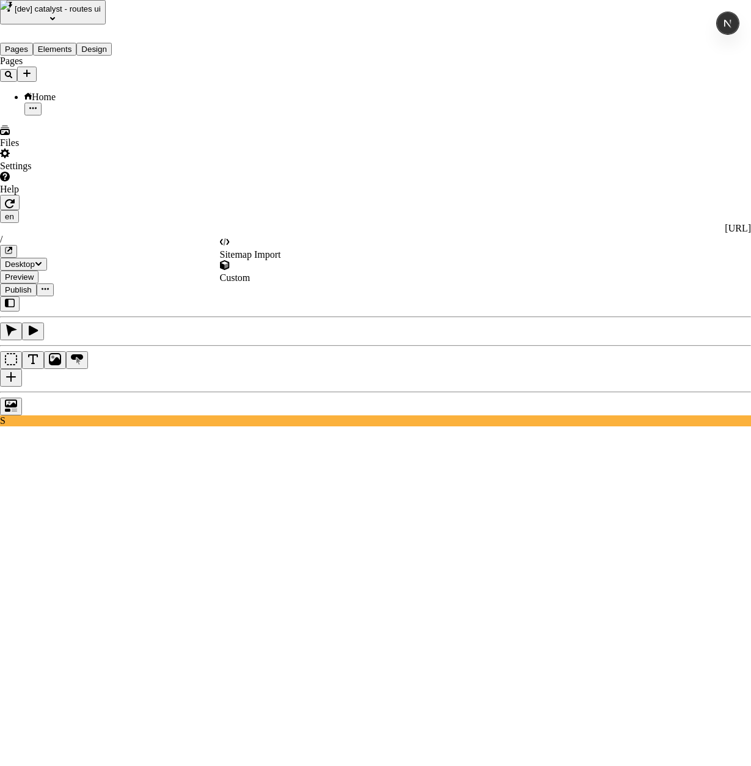
click at [277, 249] on span "Sitemap Import" at bounding box center [250, 254] width 61 height 10
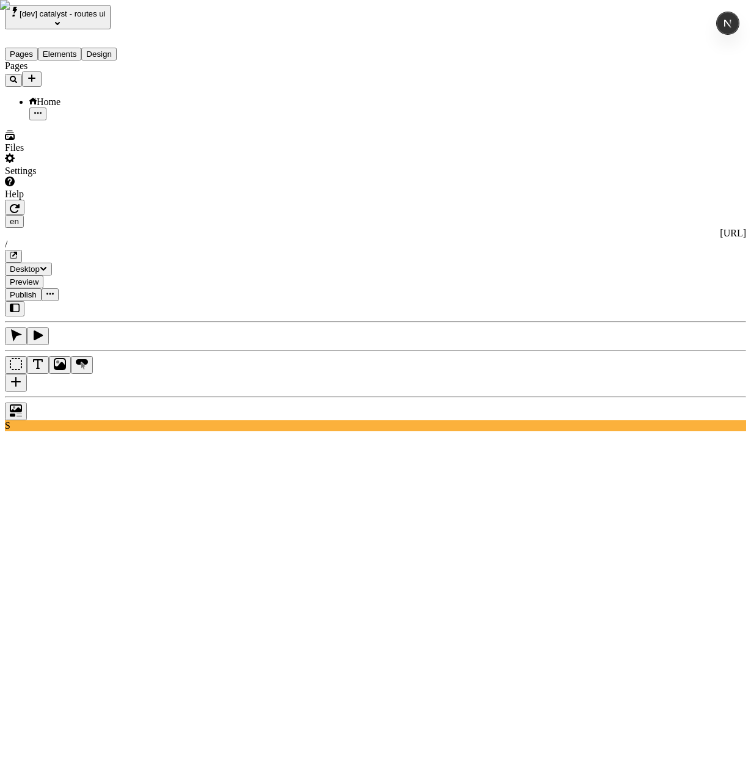
click at [37, 73] on icon "Add new" at bounding box center [32, 78] width 10 height 10
click at [180, 121] on span "Import Sitemap" at bounding box center [173, 126] width 61 height 10
click at [37, 73] on icon "Add new" at bounding box center [32, 78] width 10 height 10
click at [187, 121] on span "Import Sitemap" at bounding box center [173, 126] width 61 height 10
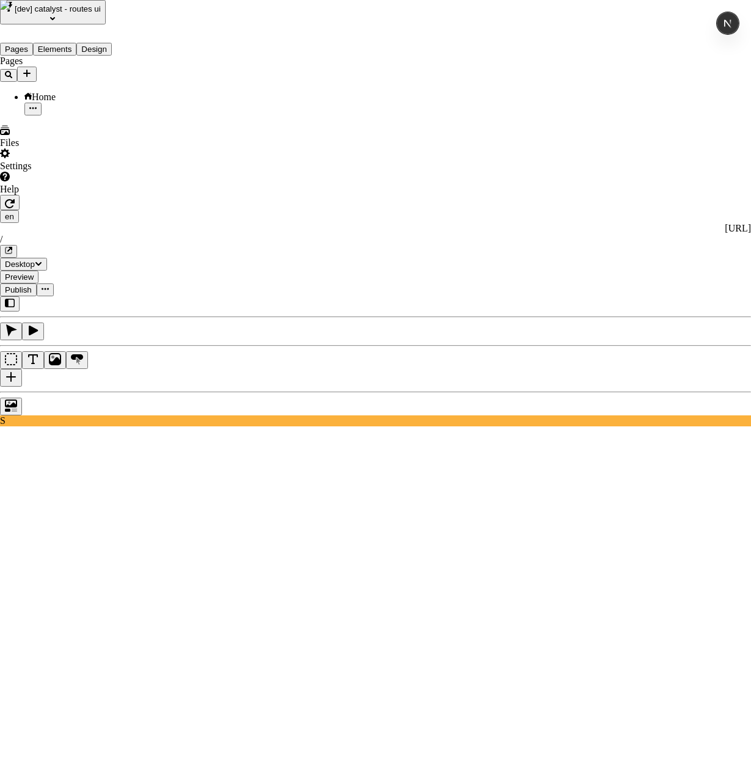
type input "[URL]"
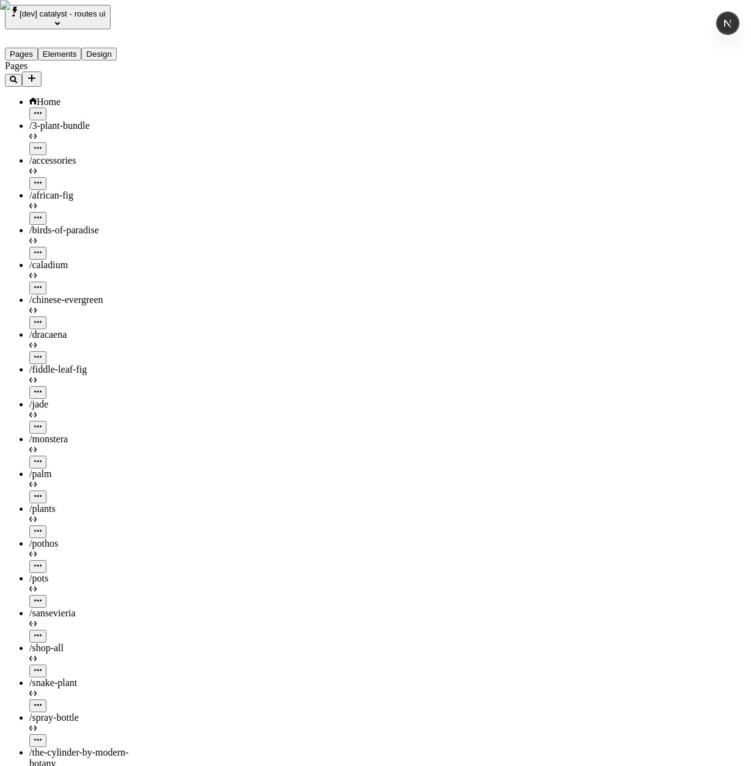
click at [100, 16] on span "[dev] catalyst - routes ui" at bounding box center [63, 13] width 86 height 9
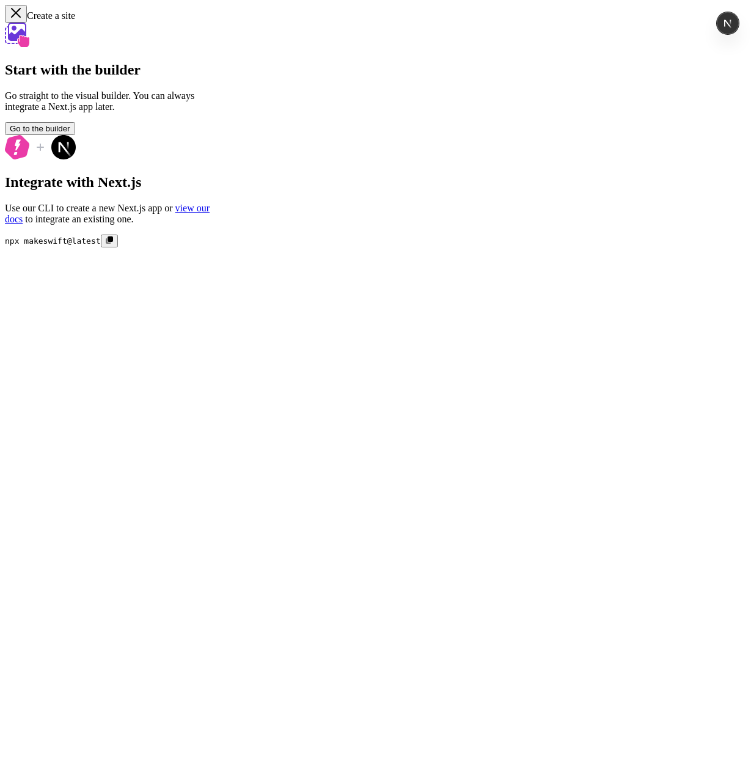
click at [70, 133] on span "Go to the builder" at bounding box center [40, 128] width 60 height 9
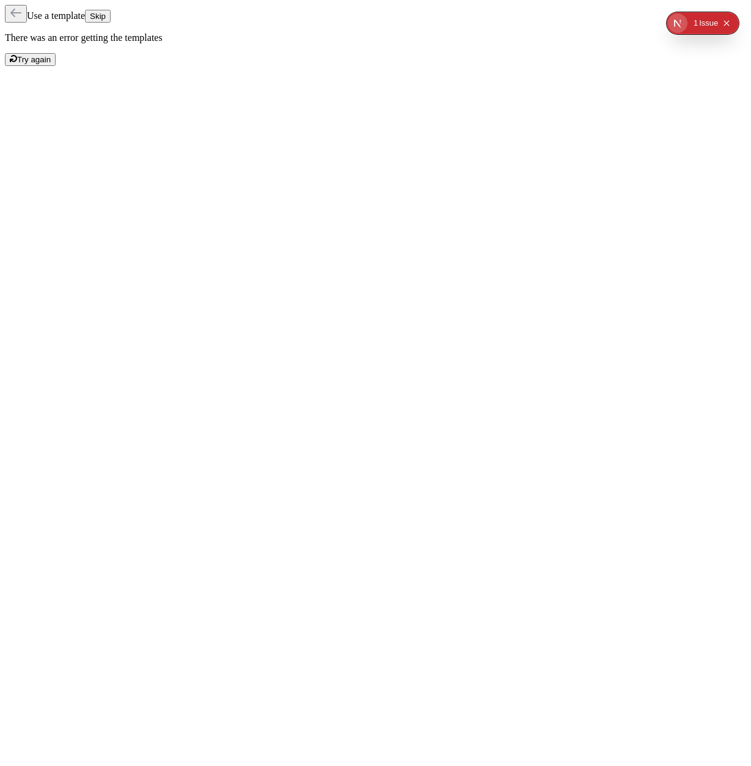
click at [724, 21] on icon "Collapse issues badge" at bounding box center [726, 23] width 7 height 7
click at [111, 16] on button "Skip" at bounding box center [98, 16] width 26 height 13
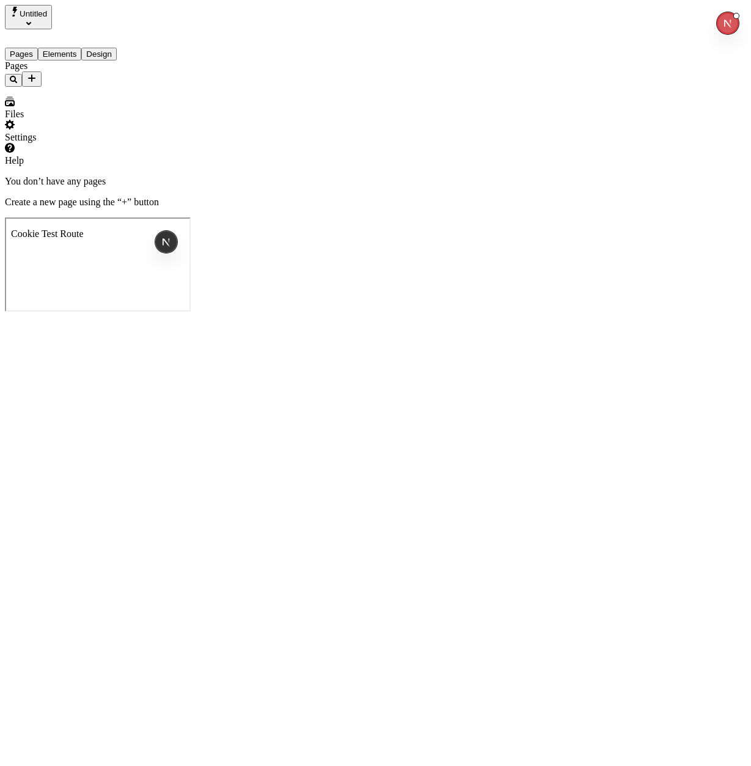
click at [42, 71] on button "Add new" at bounding box center [32, 78] width 20 height 15
click at [178, 121] on span "Import Sitemap" at bounding box center [173, 126] width 61 height 10
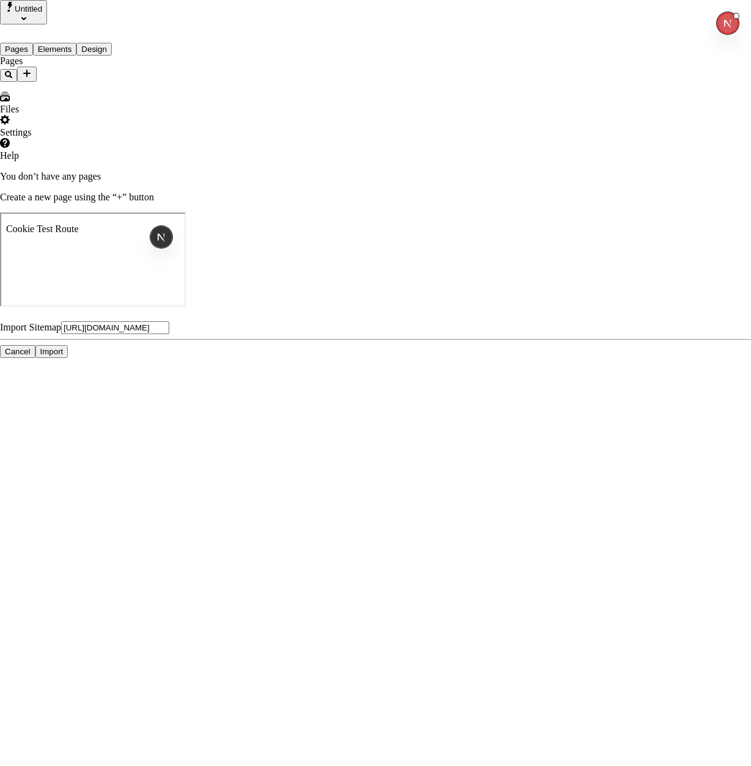
type input "[URL][DOMAIN_NAME]"
click at [64, 356] on span "Import" at bounding box center [51, 351] width 23 height 9
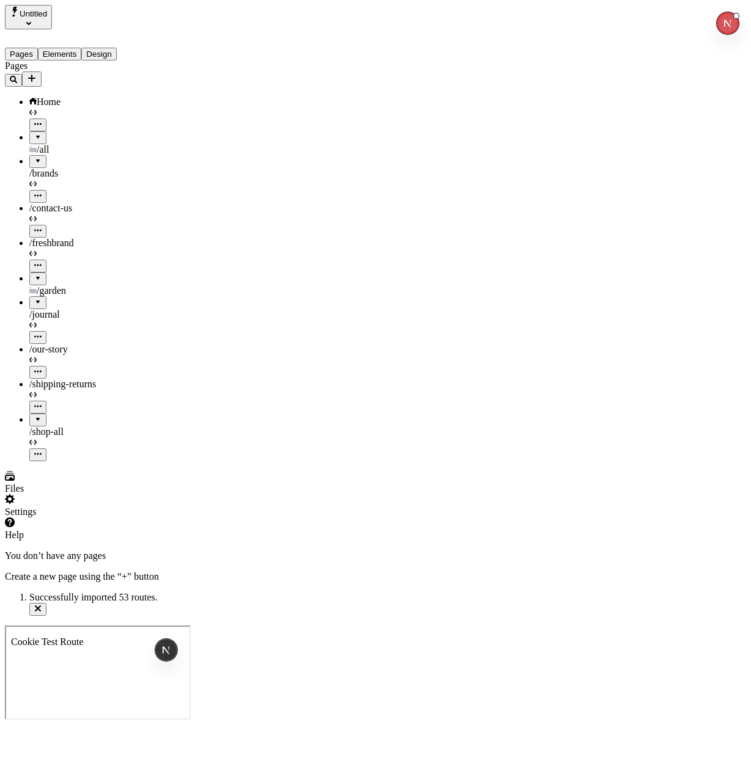
click at [34, 298] on div at bounding box center [37, 298] width 7 height 0
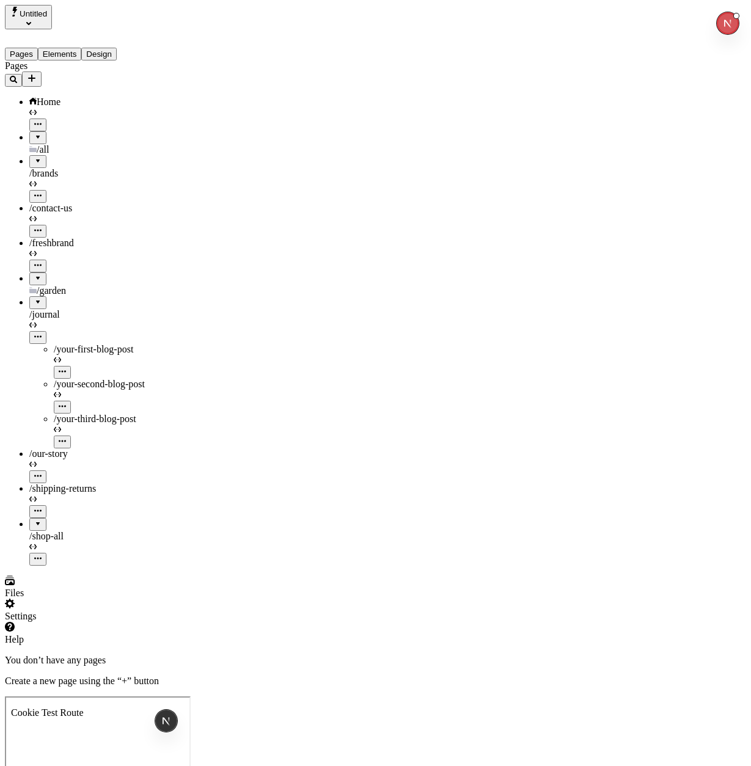
click at [34, 133] on div at bounding box center [37, 133] width 7 height 0
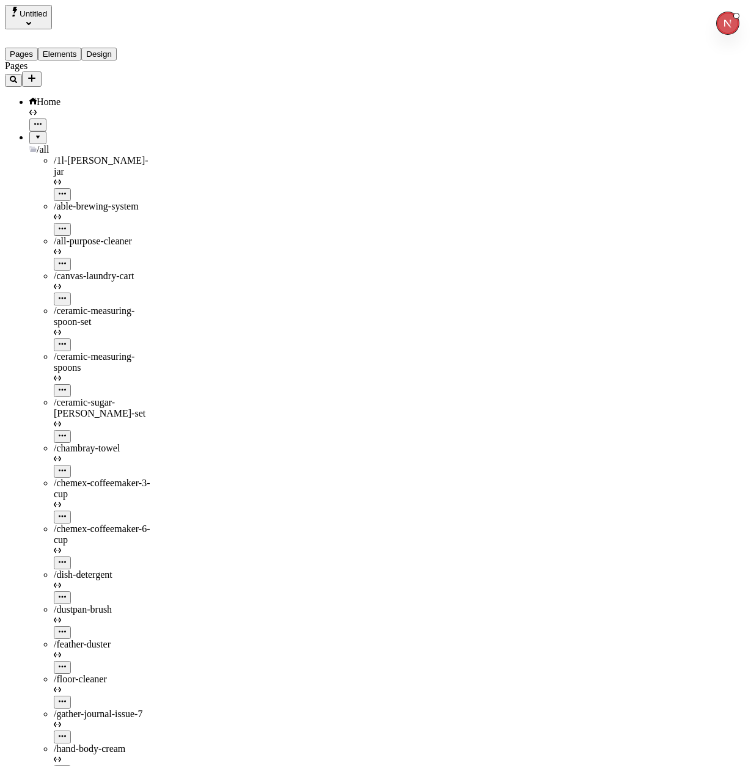
click at [34, 133] on div at bounding box center [37, 133] width 7 height 0
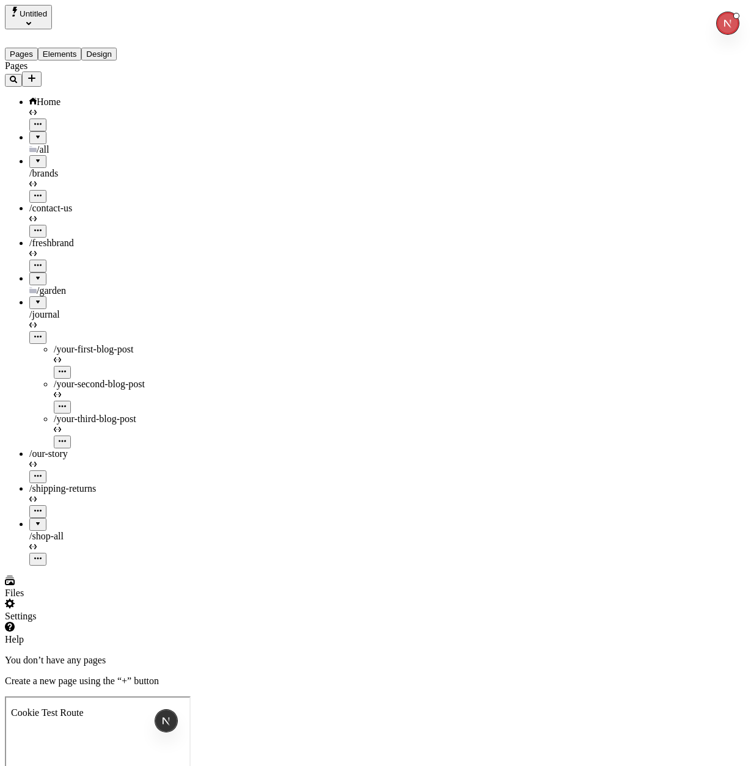
click at [52, 18] on button "Untitled" at bounding box center [28, 17] width 47 height 24
